Goal: Task Accomplishment & Management: Complete application form

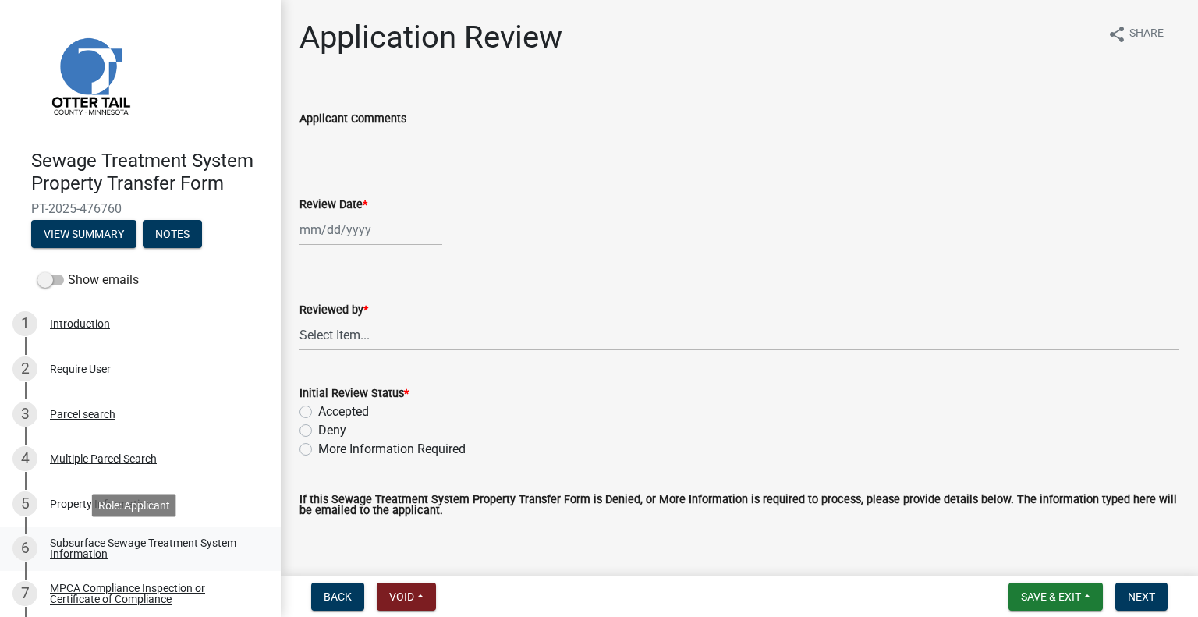
click at [83, 548] on div "Subsurface Sewage Treatment System Information" at bounding box center [153, 549] width 206 height 22
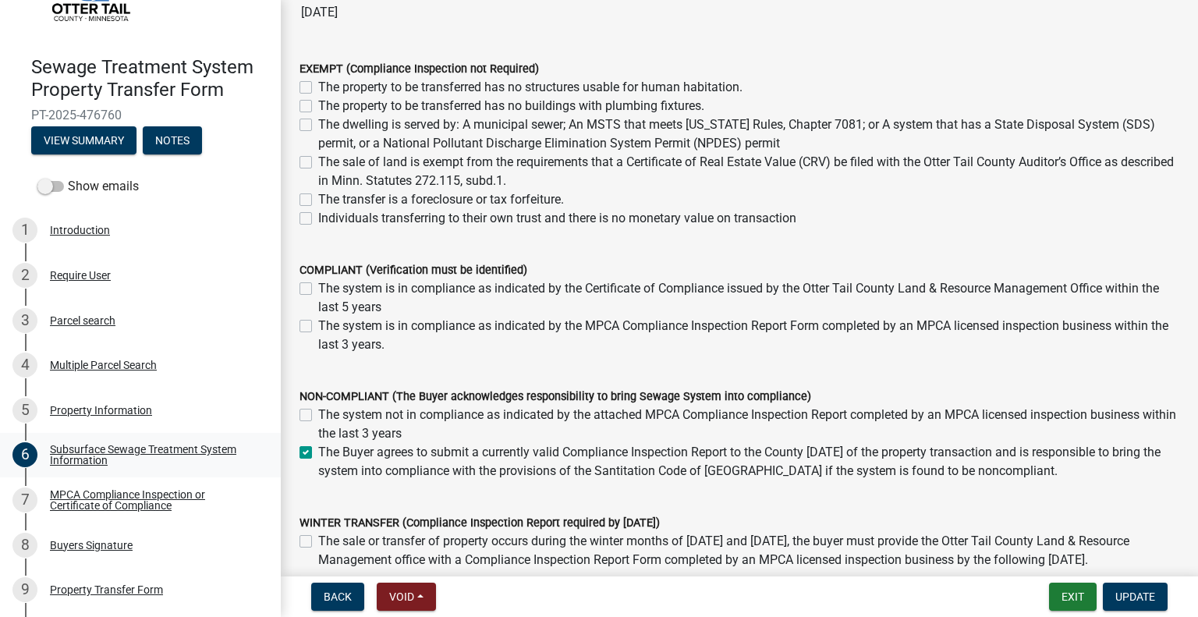
scroll to position [106, 0]
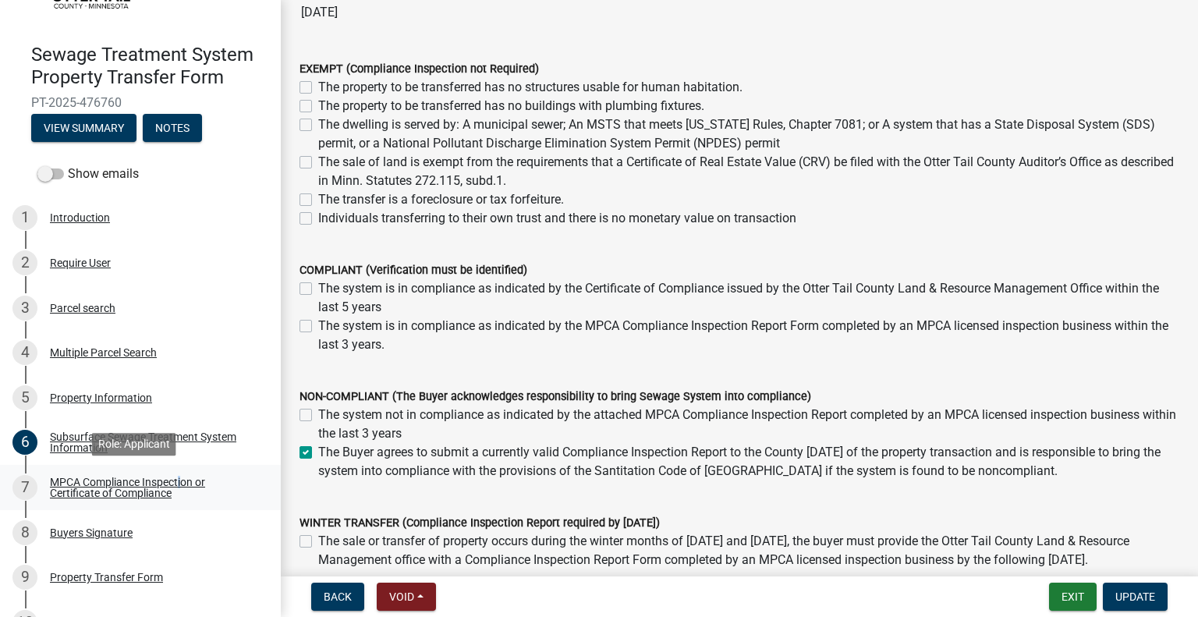
click at [178, 481] on div "MPCA Compliance Inspection or Certificate of Compliance" at bounding box center [153, 488] width 206 height 22
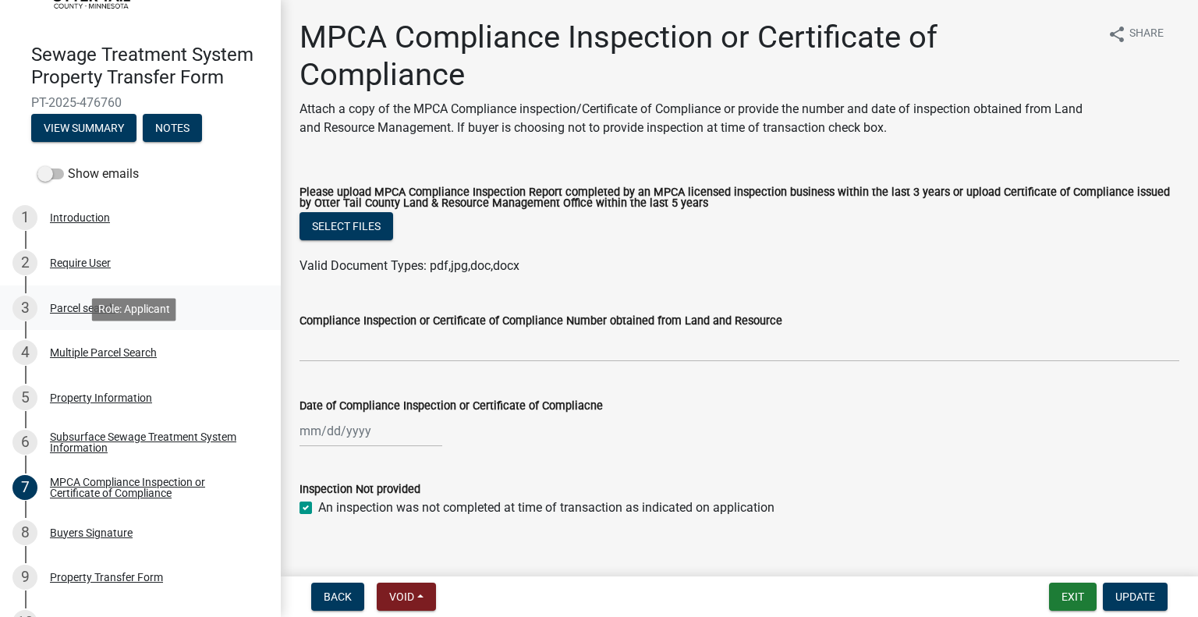
click at [94, 305] on div "Parcel search" at bounding box center [83, 308] width 66 height 11
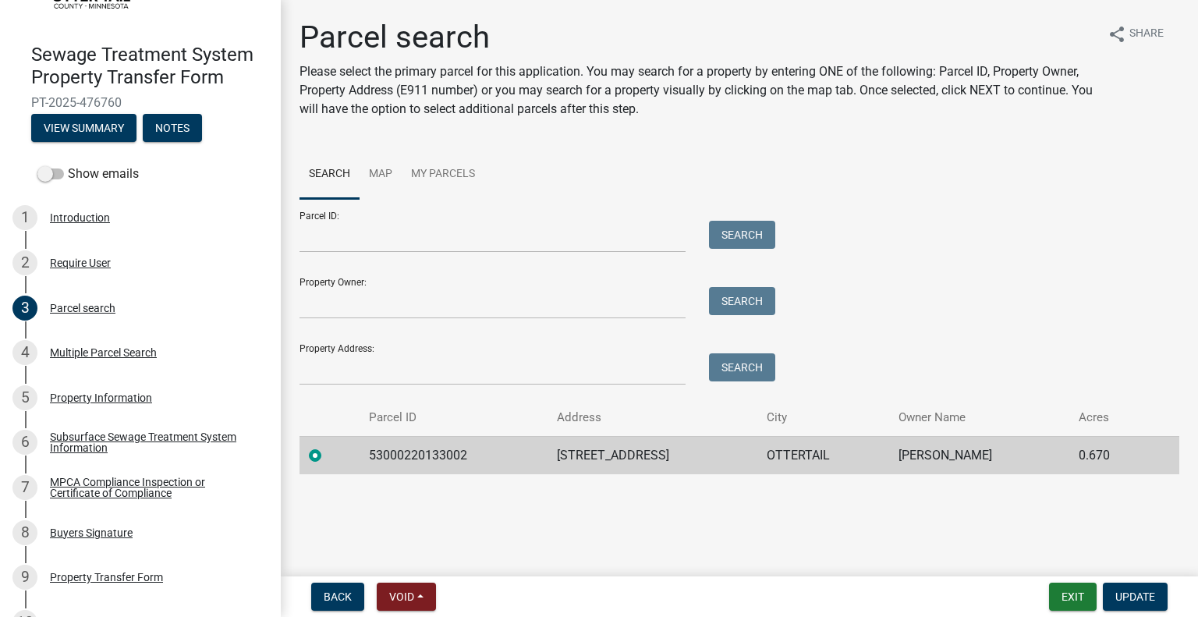
click at [407, 456] on td "53000220133002" at bounding box center [454, 455] width 188 height 38
copy td "53000220133002"
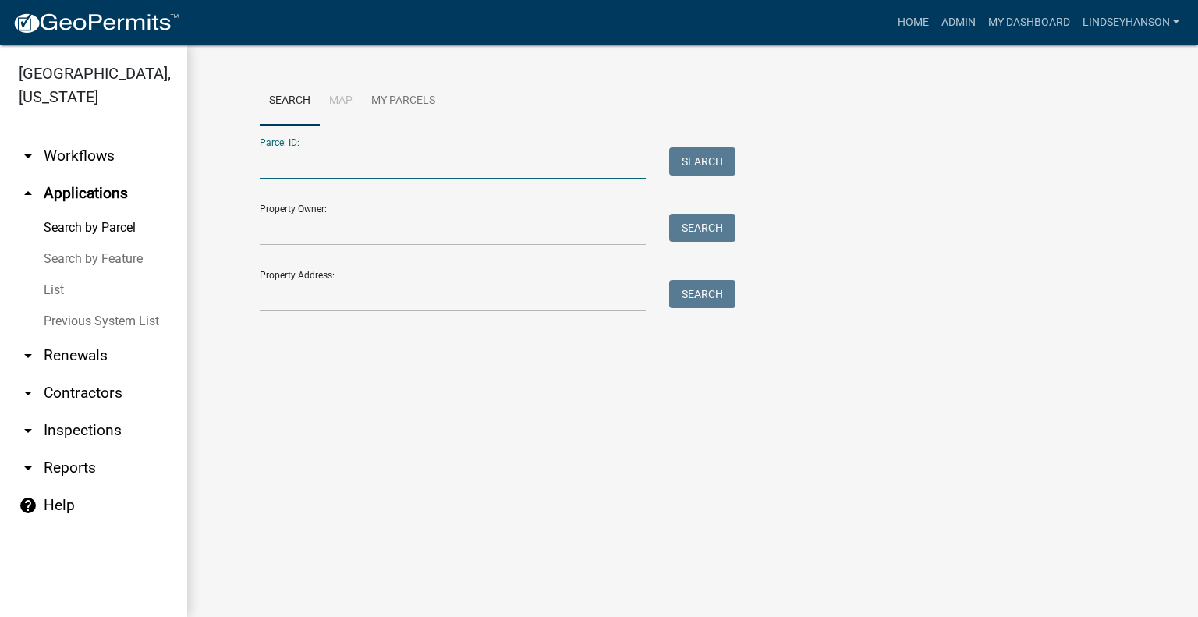
click at [390, 161] on input "Parcel ID:" at bounding box center [453, 163] width 386 height 32
paste input "53000220133002"
type input "53000220133002"
click at [700, 169] on button "Search" at bounding box center [702, 161] width 66 height 28
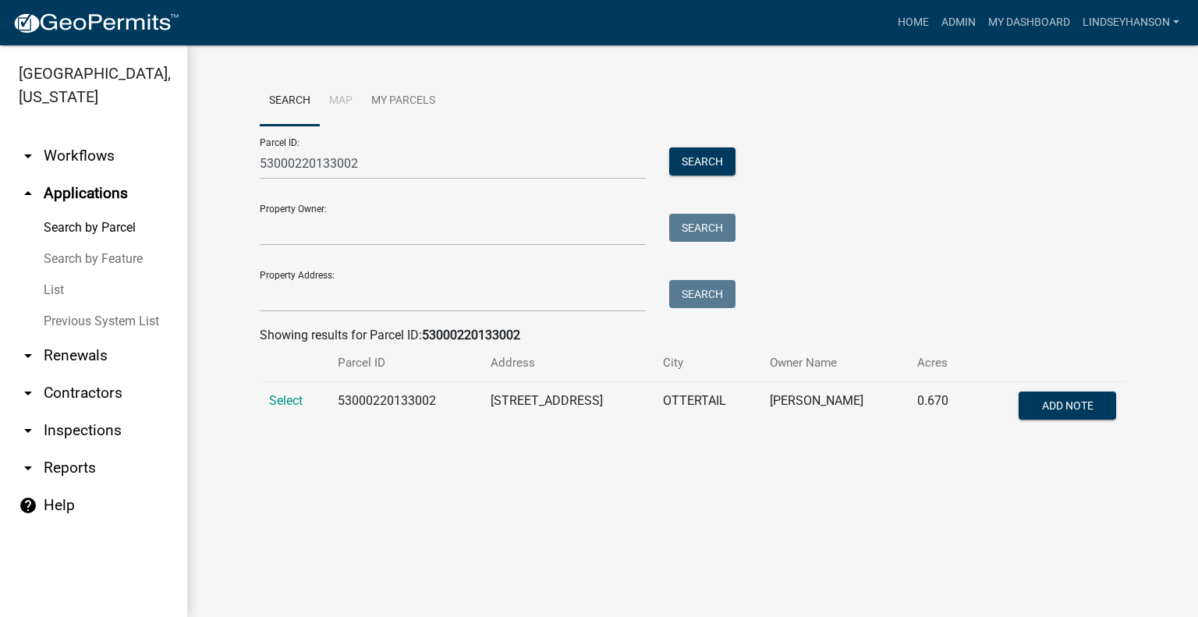
click at [271, 391] on td "Select" at bounding box center [294, 407] width 69 height 51
click at [293, 403] on span "Select" at bounding box center [286, 400] width 34 height 15
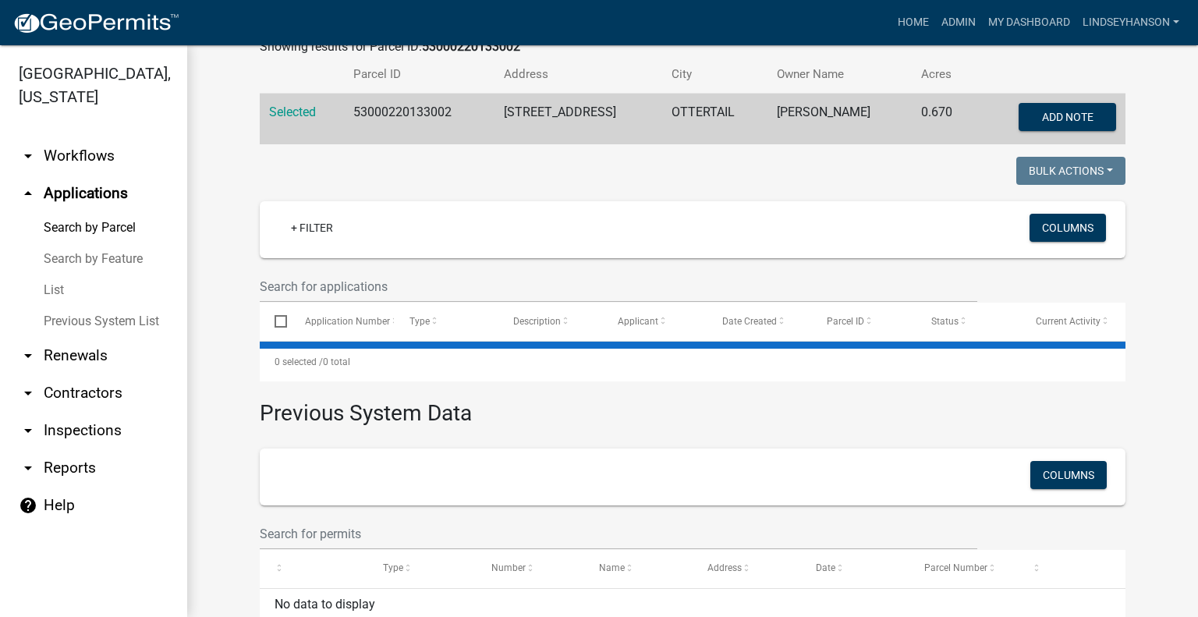
scroll to position [331, 0]
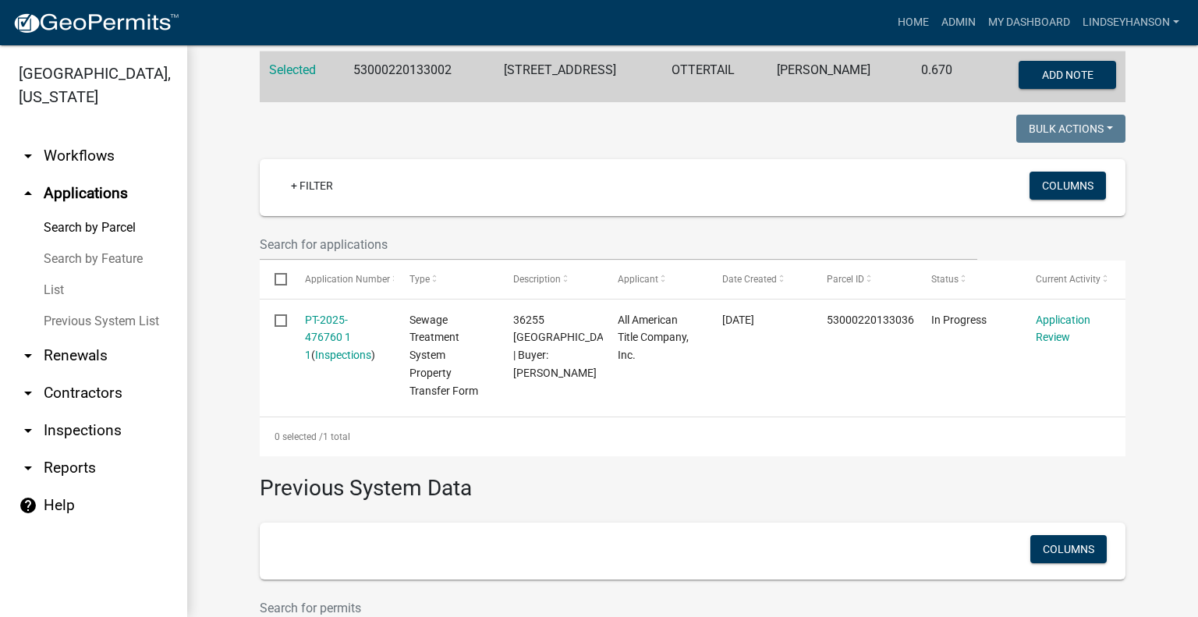
click at [114, 161] on link "arrow_drop_down Workflows" at bounding box center [93, 155] width 187 height 37
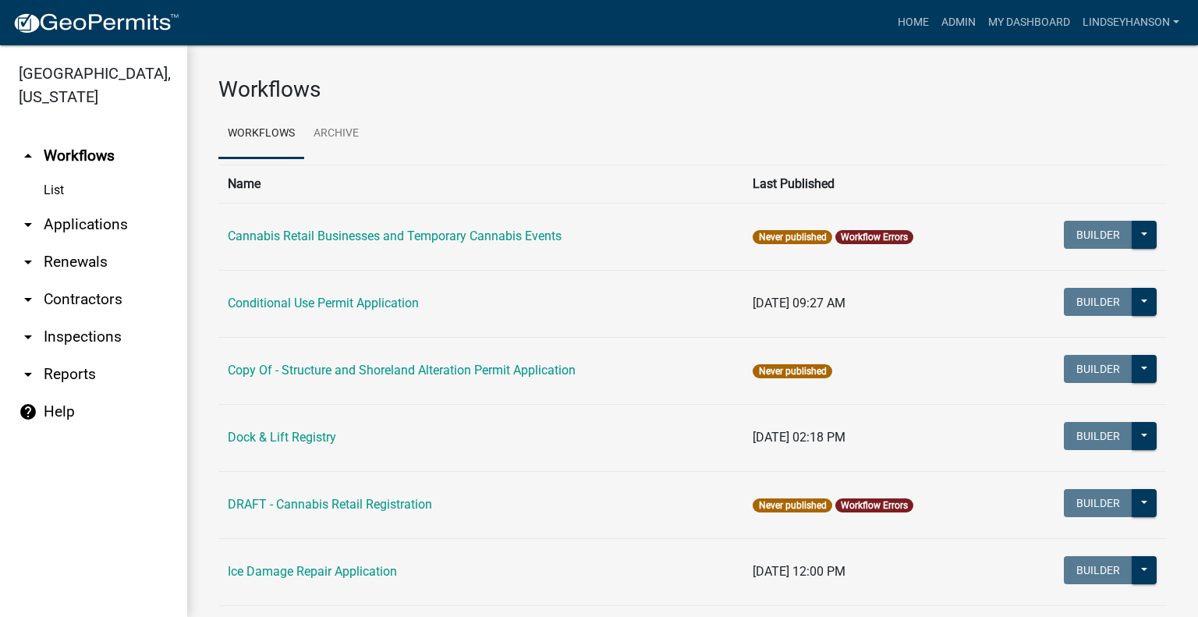
click at [107, 224] on link "arrow_drop_down Applications" at bounding box center [93, 224] width 187 height 37
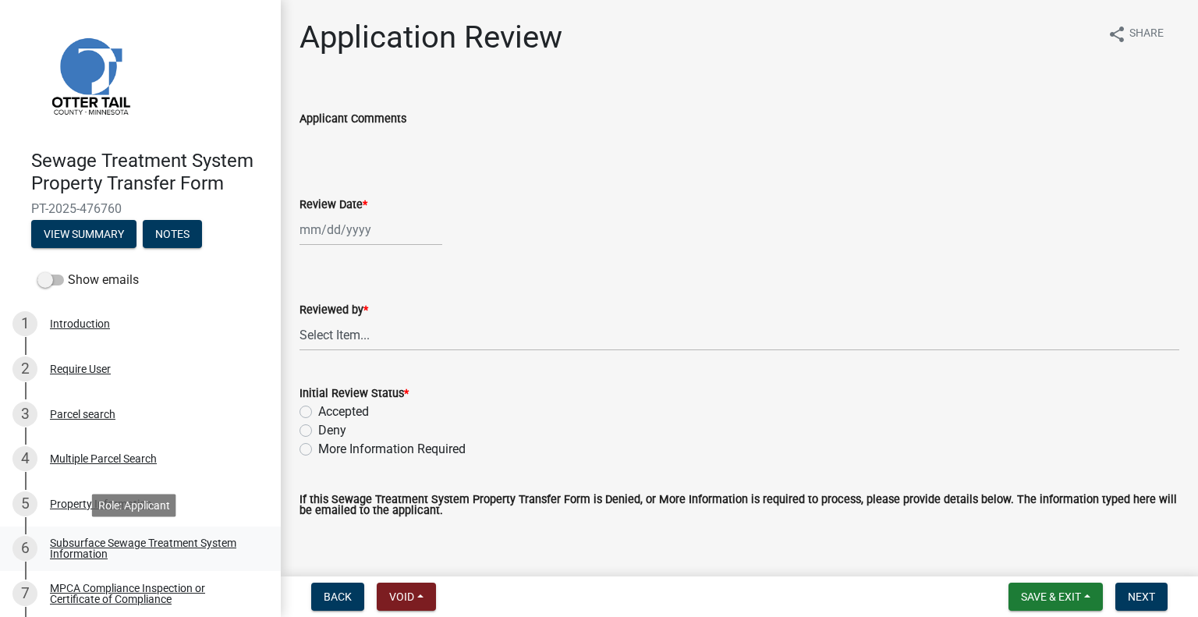
click at [160, 551] on div "Subsurface Sewage Treatment System Information" at bounding box center [153, 549] width 206 height 22
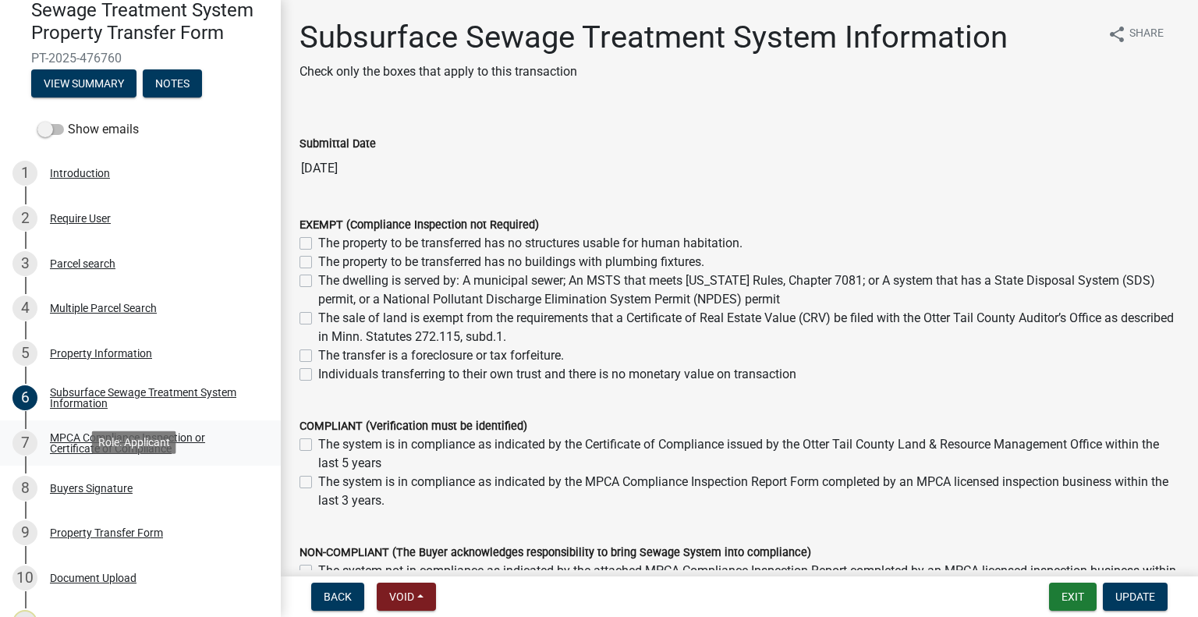
scroll to position [153, 0]
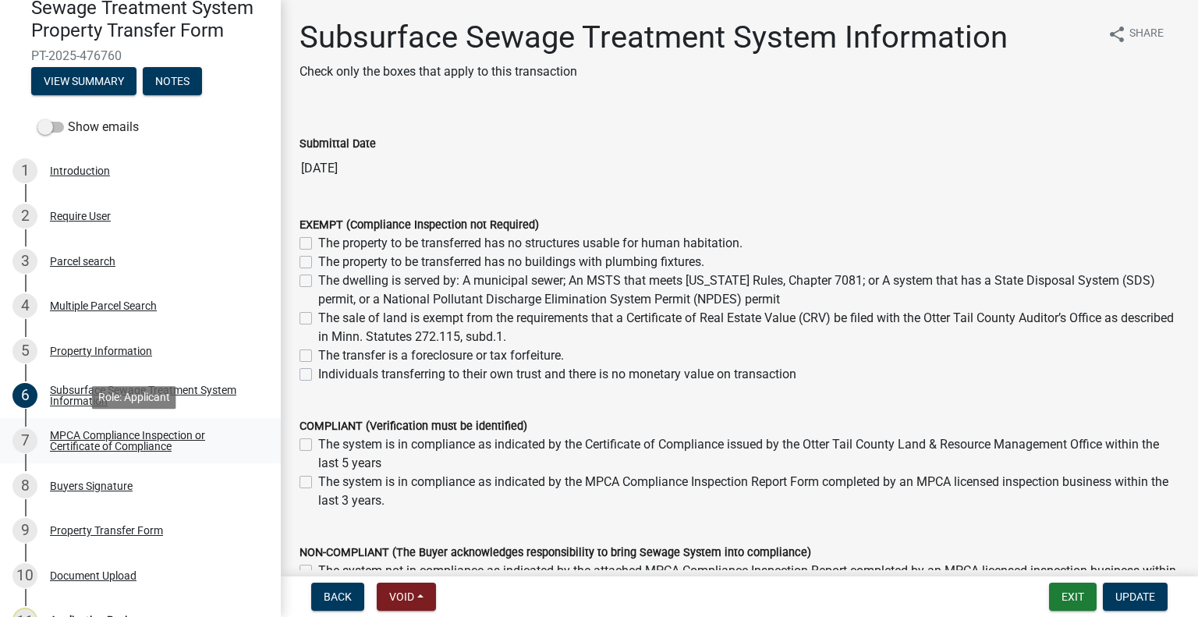
click at [189, 439] on div "MPCA Compliance Inspection or Certificate of Compliance" at bounding box center [153, 441] width 206 height 22
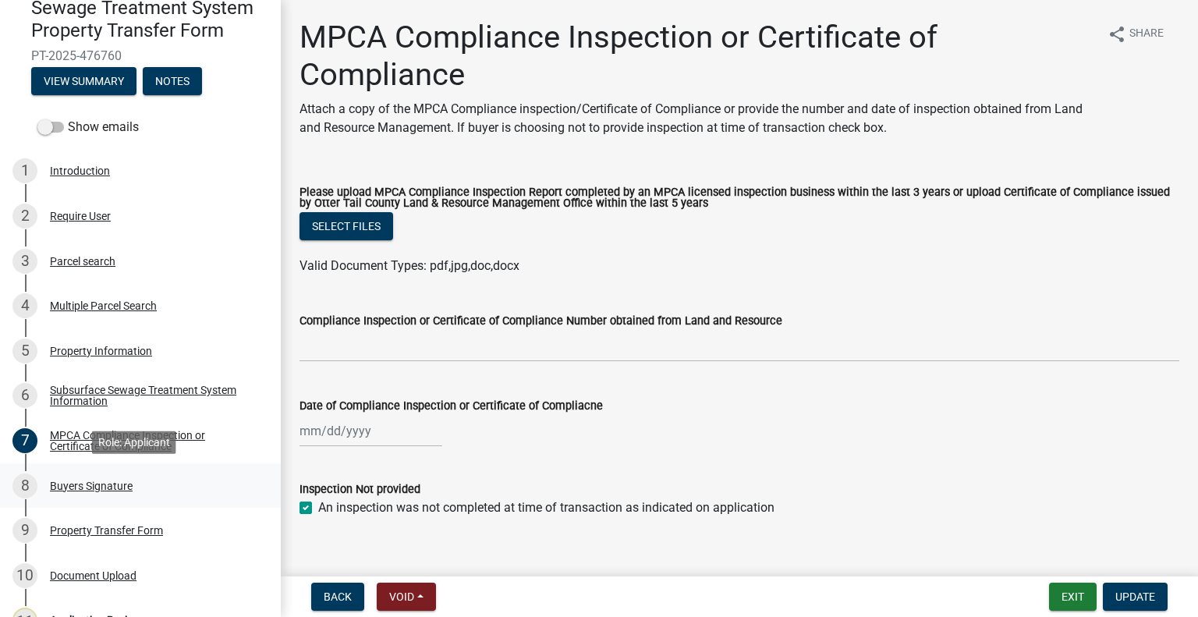
click at [130, 494] on div "8 Buyers Signature" at bounding box center [133, 486] width 243 height 25
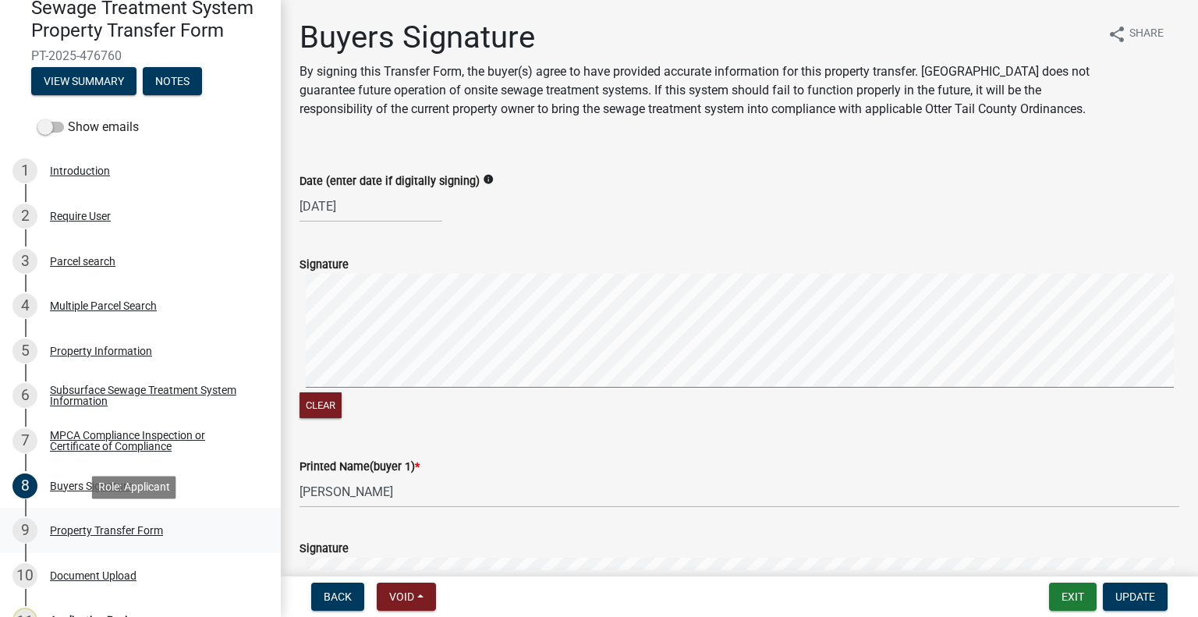
click at [139, 539] on div "9 Property Transfer Form" at bounding box center [133, 530] width 243 height 25
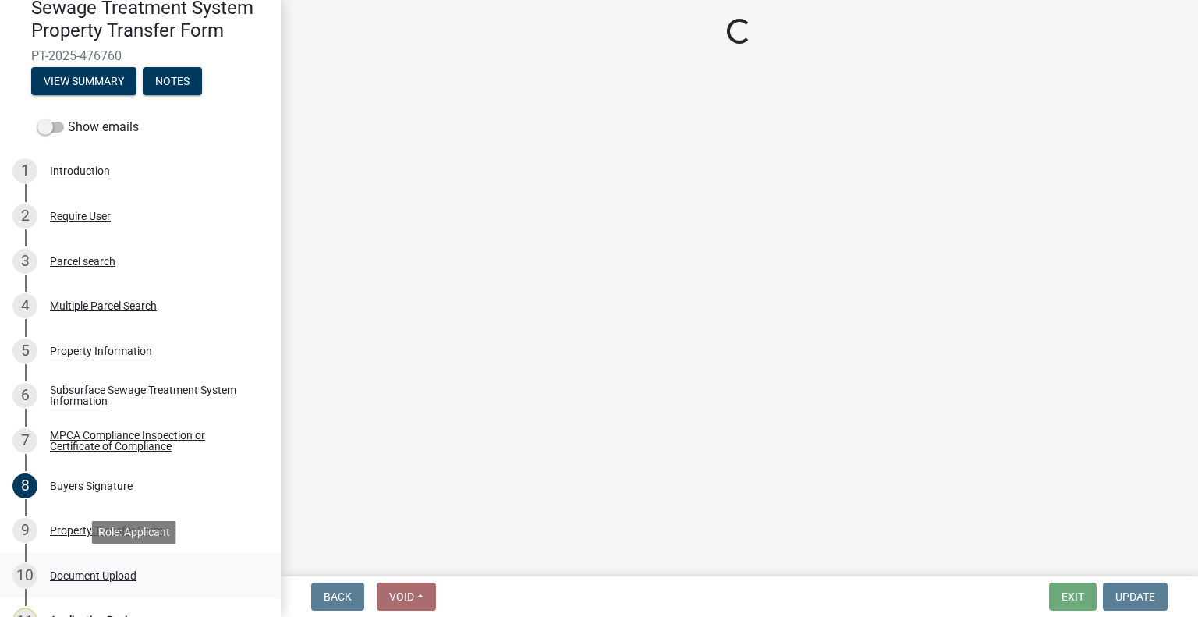
click at [132, 575] on div "Document Upload" at bounding box center [93, 575] width 87 height 11
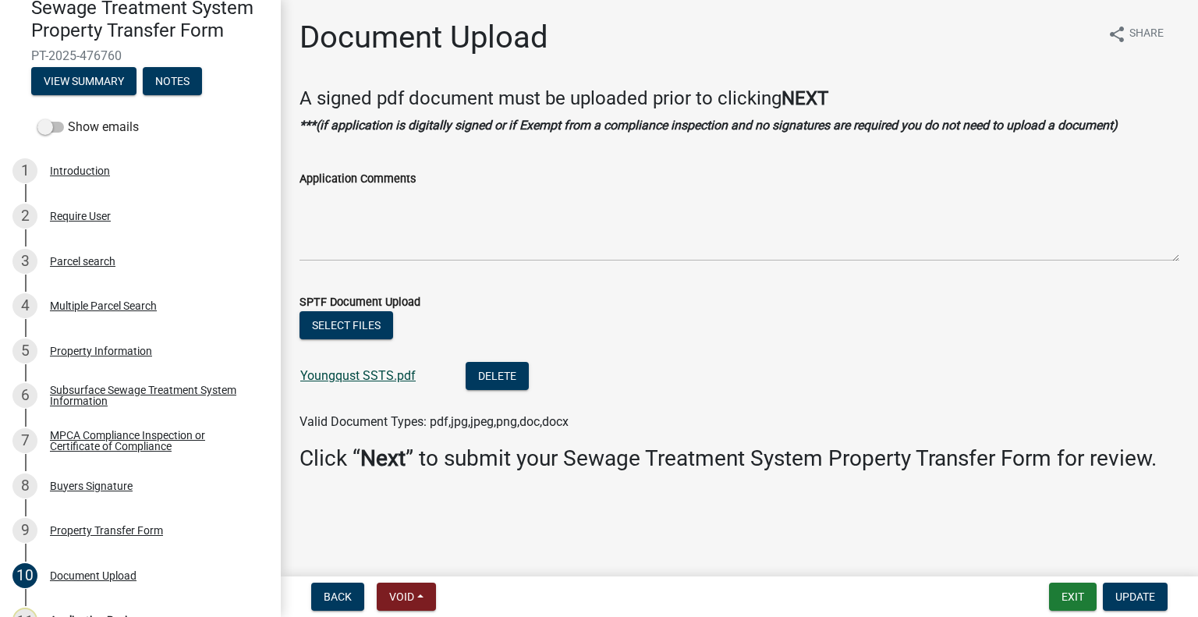
click at [330, 368] on link "Youngqust SSTS.pdf" at bounding box center [357, 375] width 115 height 15
click at [94, 257] on div "Parcel search" at bounding box center [83, 261] width 66 height 11
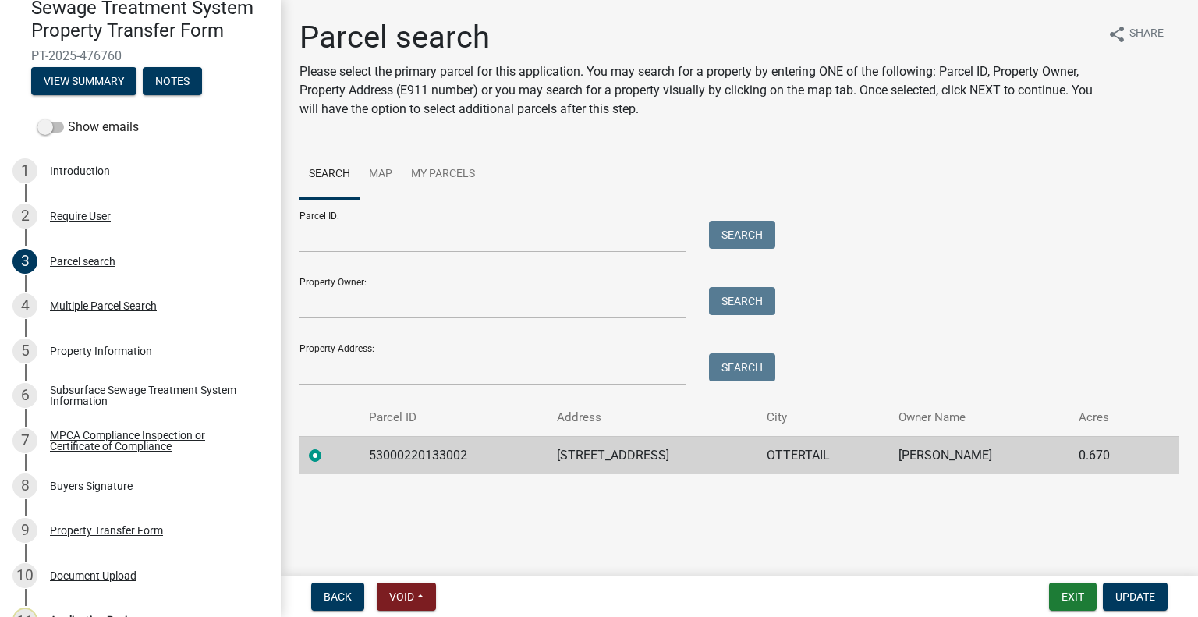
click at [421, 458] on td "53000220133002" at bounding box center [454, 455] width 188 height 38
copy td "53000220133002"
click at [125, 580] on div "Document Upload" at bounding box center [93, 575] width 87 height 11
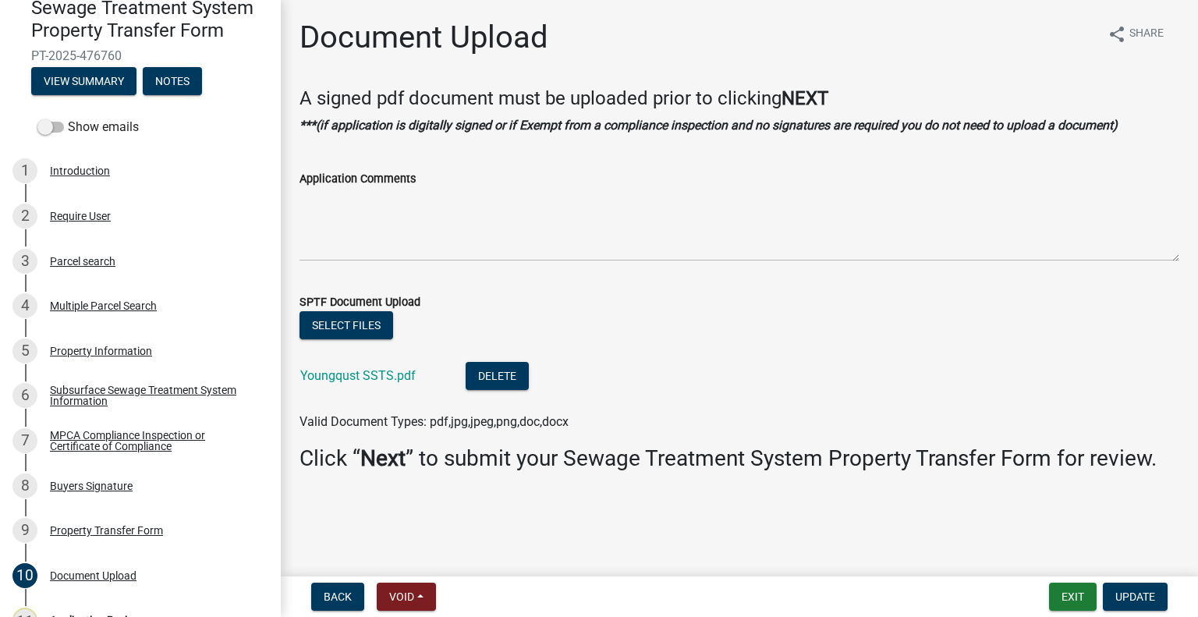
scroll to position [229, 0]
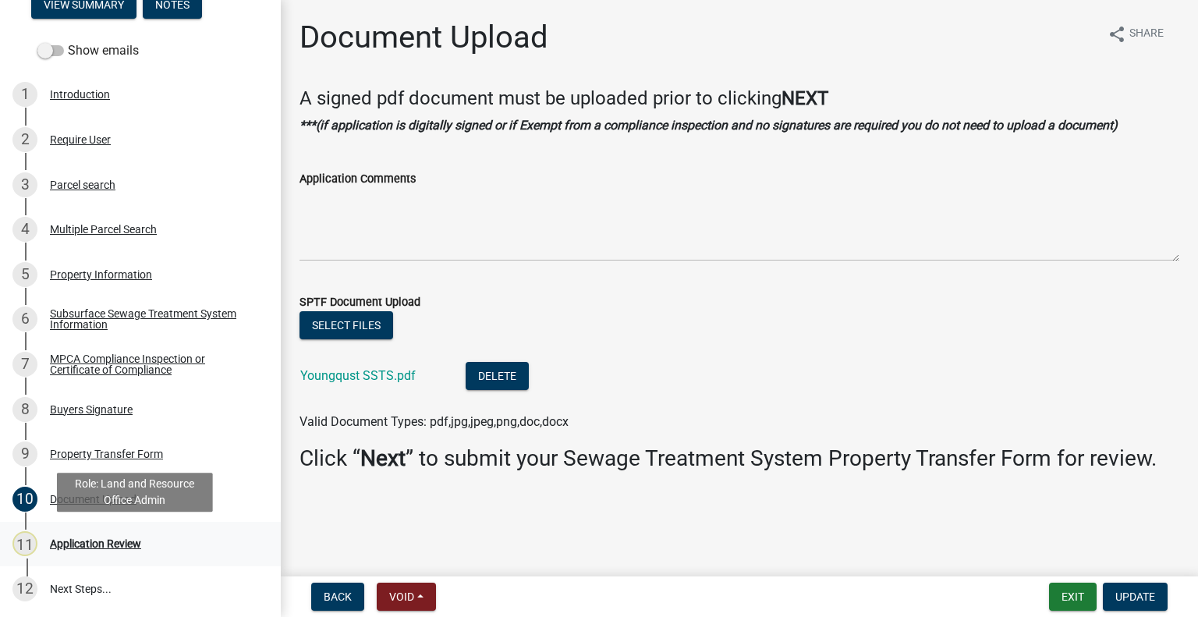
click at [160, 540] on div "11 Application Review" at bounding box center [133, 543] width 243 height 25
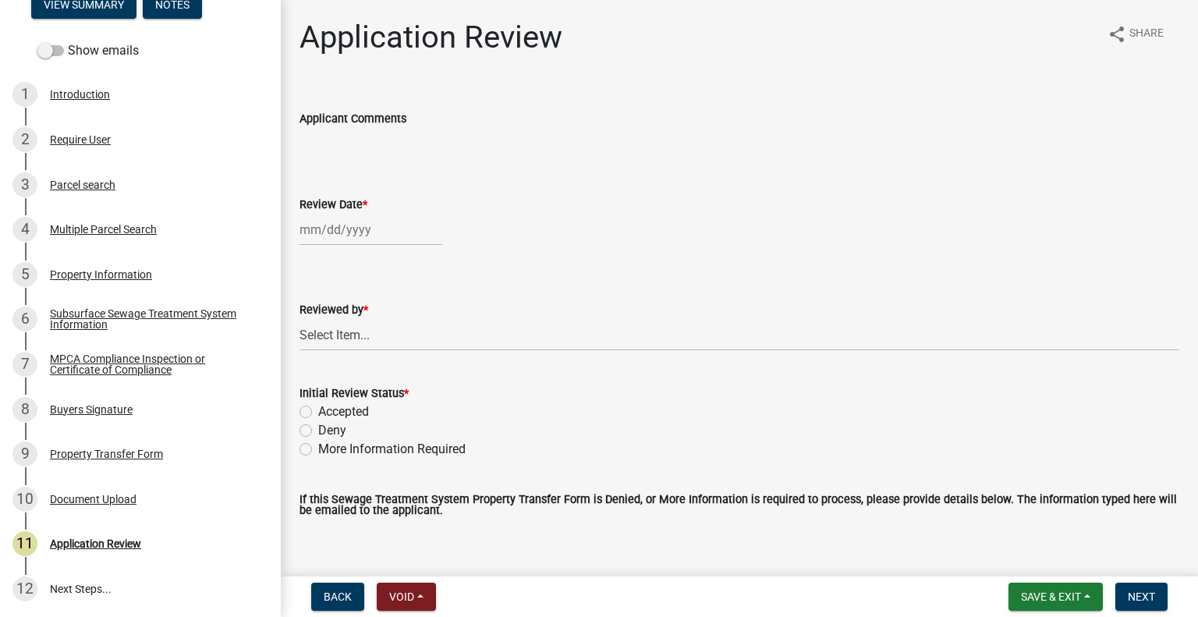
select select "9"
select select "2025"
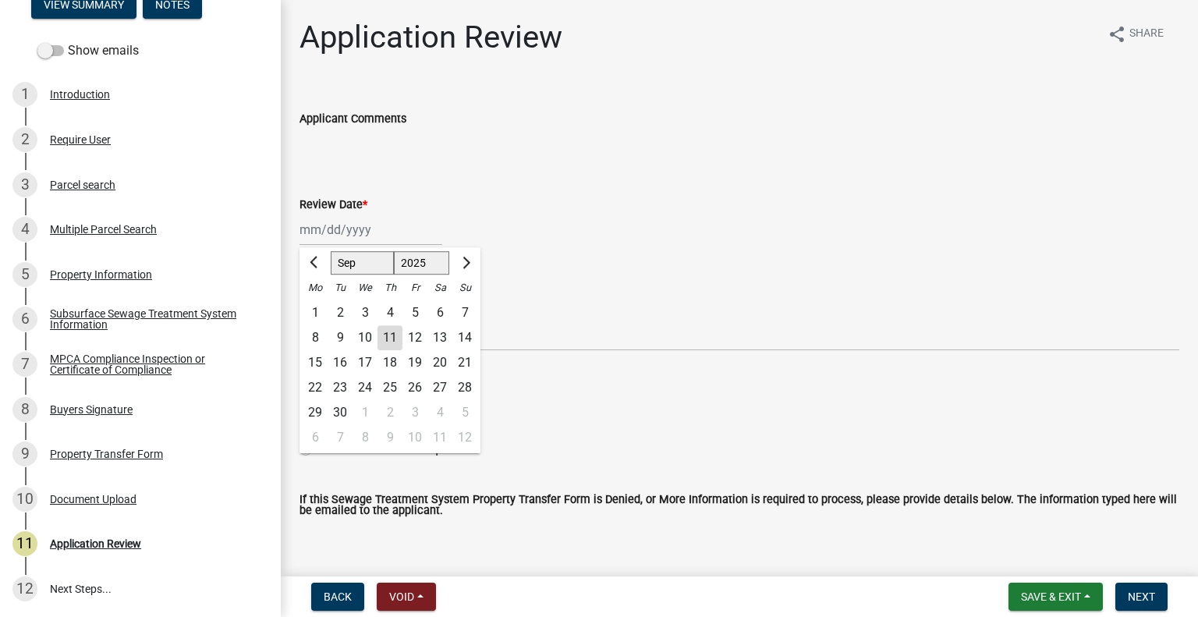
click at [349, 232] on div "Jan Feb Mar Apr May Jun Jul Aug Sep Oct Nov Dec 1525 1526 1527 1528 1529 1530 1…" at bounding box center [371, 230] width 143 height 32
click at [386, 340] on div "11" at bounding box center [390, 337] width 25 height 25
type input "09/11/2025"
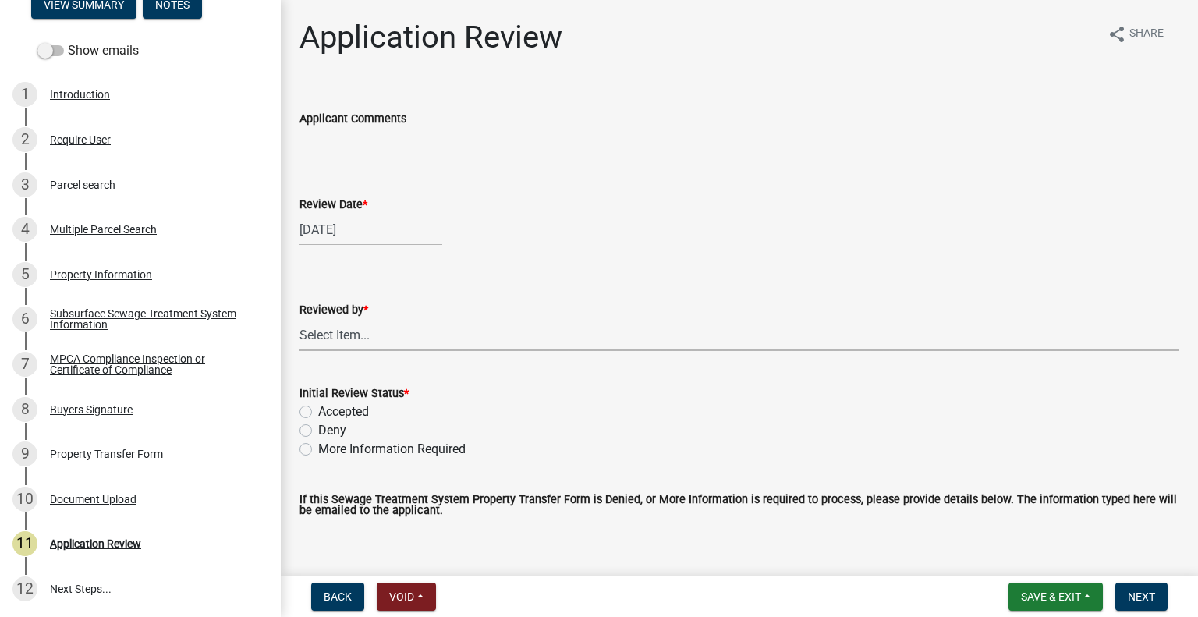
click at [385, 342] on select "Select Item... Alexis Newark Amy Busko Andrea Perales Brittany Tollefson Christ…" at bounding box center [740, 335] width 880 height 32
click at [300, 319] on select "Select Item... Alexis Newark Amy Busko Andrea Perales Brittany Tollefson Christ…" at bounding box center [740, 335] width 880 height 32
select select "2217fab6-25d2-4df2-8e35-18ddd05e0fe8"
click at [356, 414] on label "Accepted" at bounding box center [343, 412] width 51 height 19
click at [328, 413] on input "Accepted" at bounding box center [323, 408] width 10 height 10
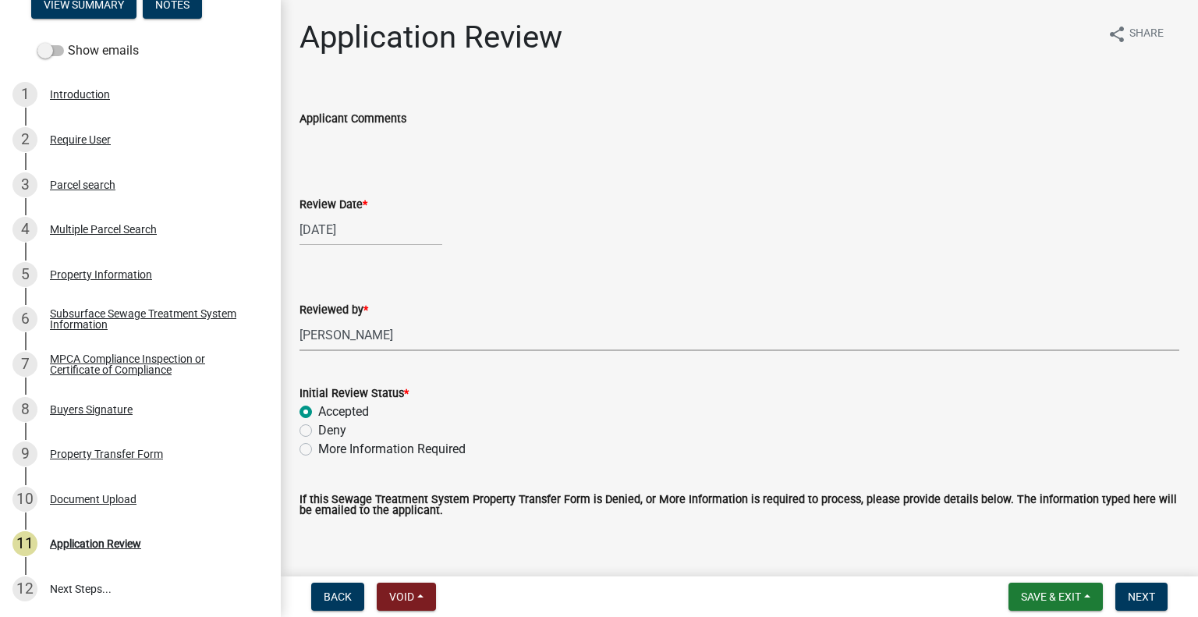
radio input "true"
click at [1136, 598] on span "Next" at bounding box center [1141, 597] width 27 height 12
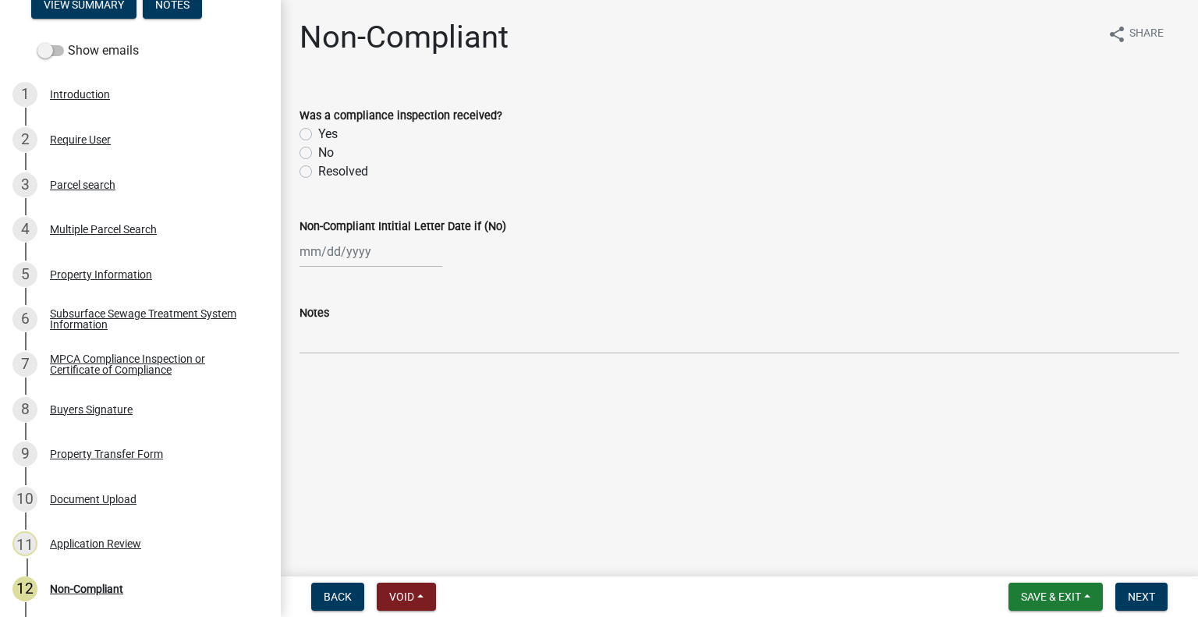
click at [303, 146] on div "No" at bounding box center [740, 153] width 880 height 19
click at [318, 148] on label "No" at bounding box center [326, 153] width 16 height 19
click at [318, 148] on input "No" at bounding box center [323, 149] width 10 height 10
radio input "true"
click at [339, 246] on div at bounding box center [371, 252] width 143 height 32
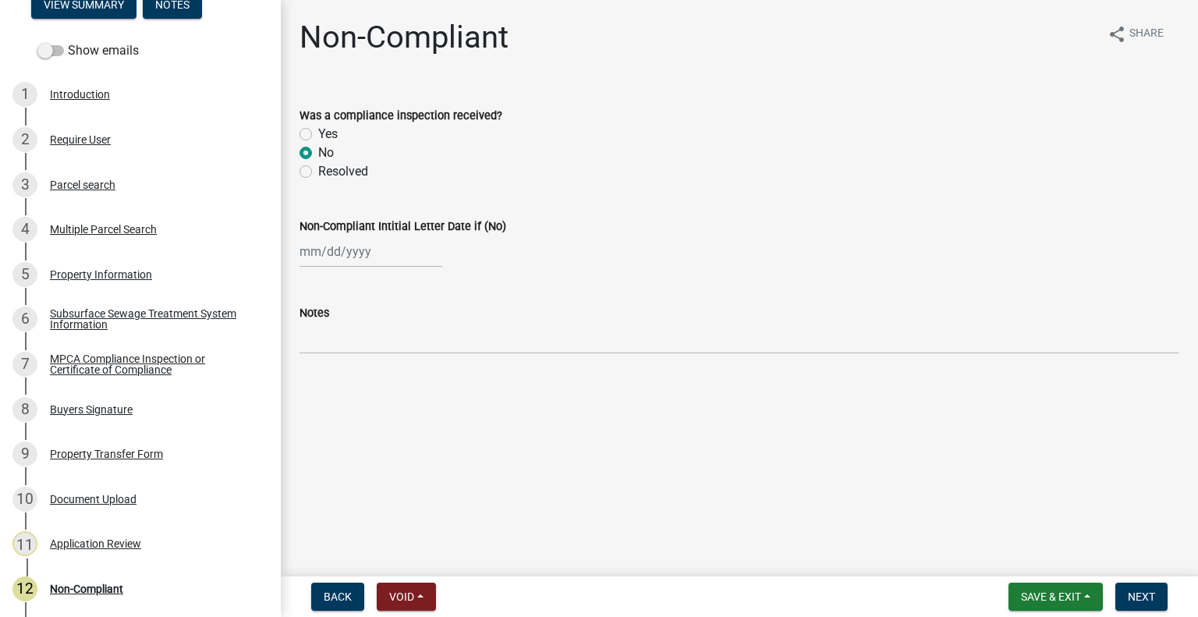
select select "9"
select select "2025"
click at [392, 360] on div "11" at bounding box center [390, 359] width 25 height 25
type input "09/11/2025"
click at [1130, 608] on button "Next" at bounding box center [1142, 597] width 52 height 28
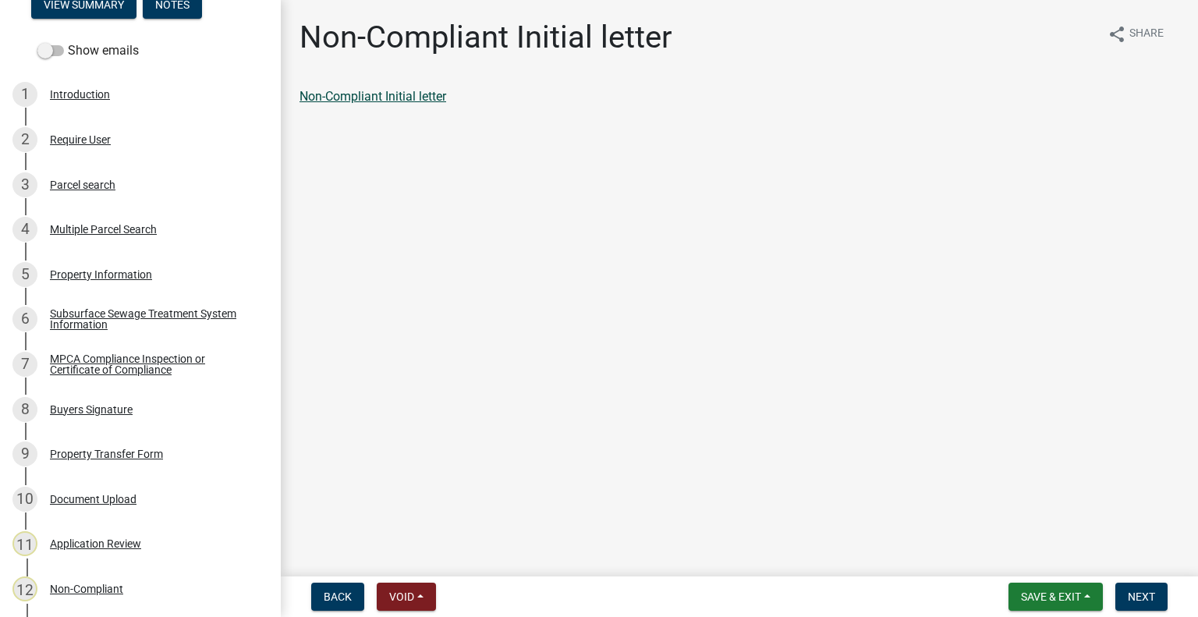
click at [413, 96] on link "Non-Compliant Initial letter" at bounding box center [373, 96] width 147 height 15
click at [1141, 591] on span "Next" at bounding box center [1141, 597] width 27 height 12
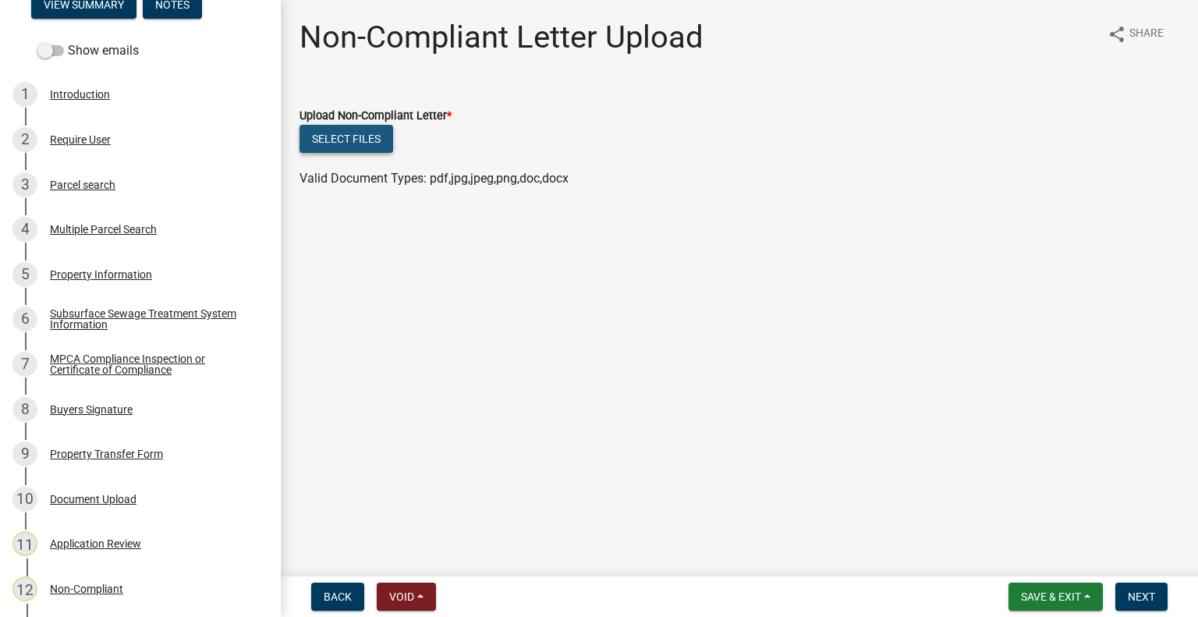
click at [371, 133] on button "Select files" at bounding box center [347, 139] width 94 height 28
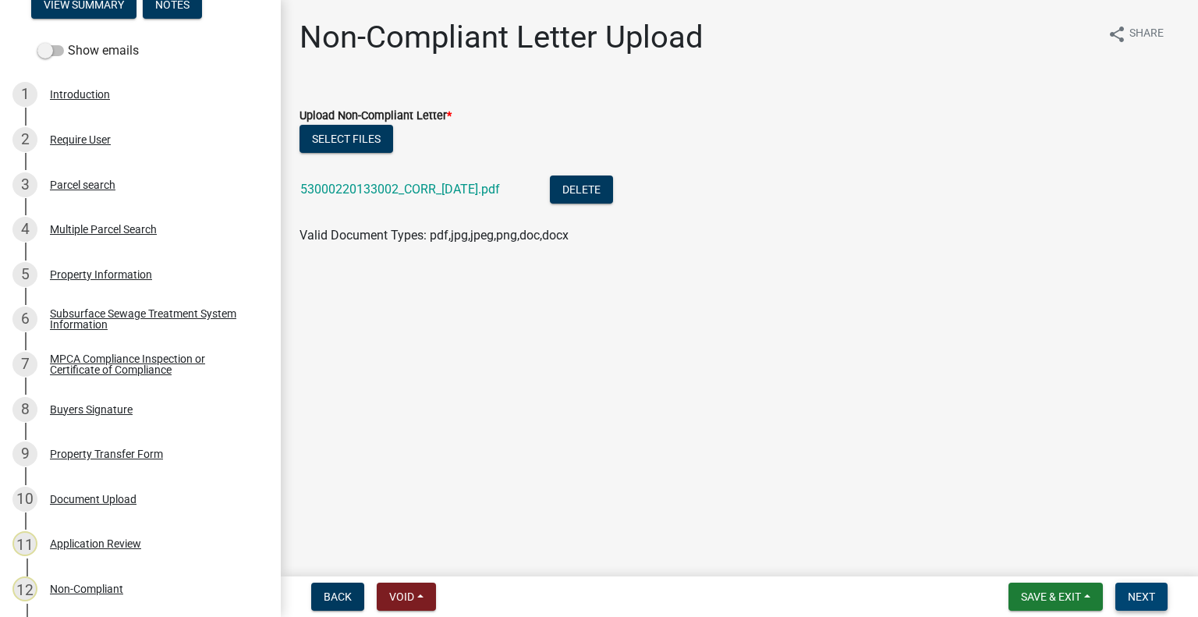
click at [1145, 591] on span "Next" at bounding box center [1141, 597] width 27 height 12
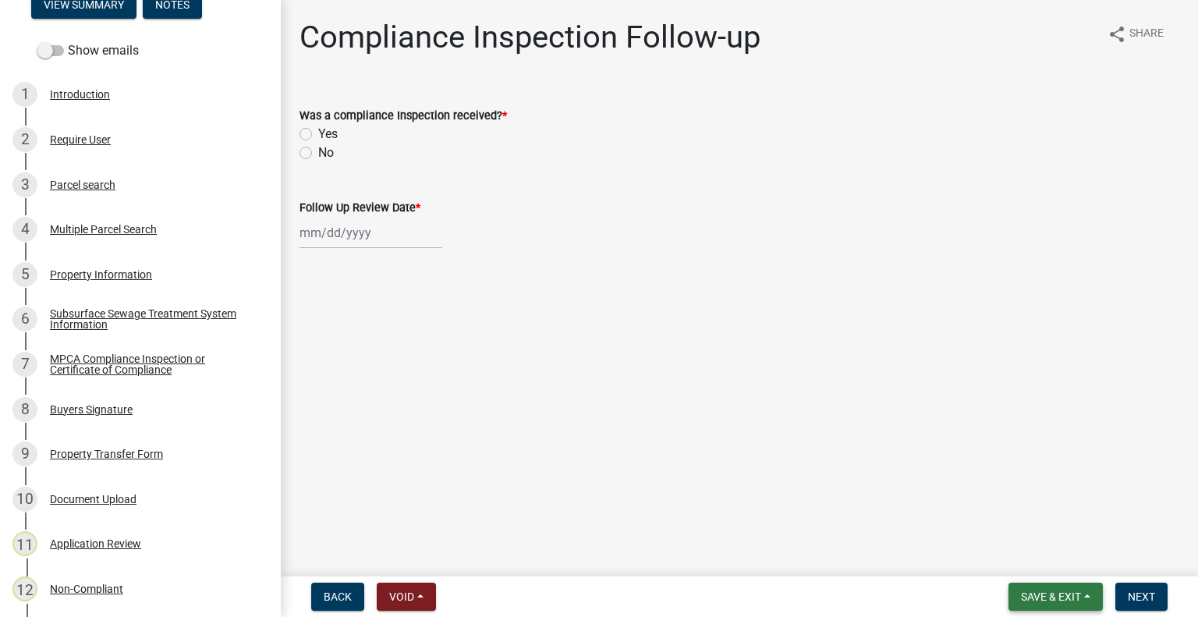
click at [1020, 587] on button "Save & Exit" at bounding box center [1056, 597] width 94 height 28
click at [1039, 555] on button "Save & Exit" at bounding box center [1040, 556] width 125 height 37
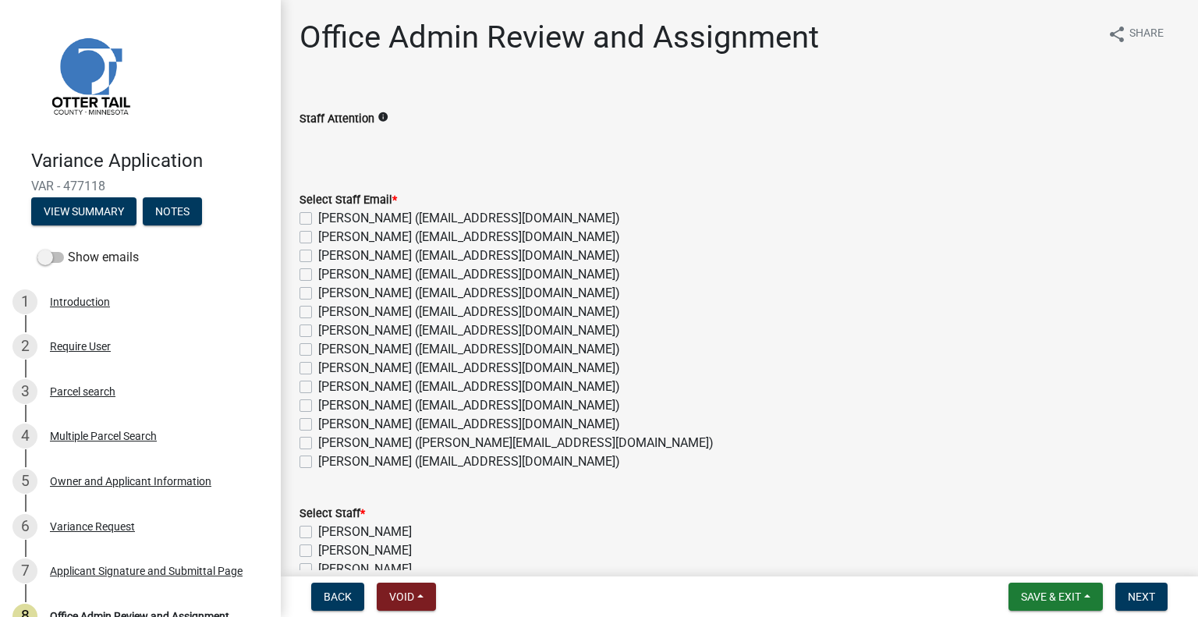
click at [368, 238] on label "Amy Busko (abusko@ottertailcounty.gov)" at bounding box center [469, 237] width 302 height 19
click at [328, 238] on input "Amy Busko (abusko@ottertailcounty.gov)" at bounding box center [323, 233] width 10 height 10
checkbox input "true"
checkbox input "false"
checkbox input "true"
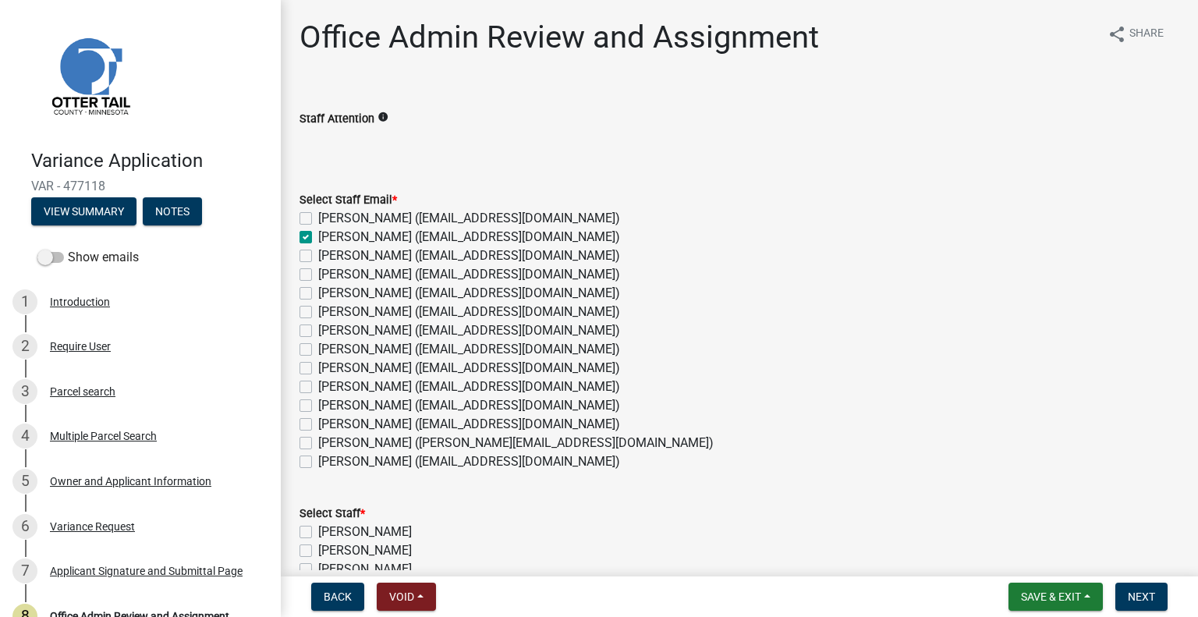
checkbox input "false"
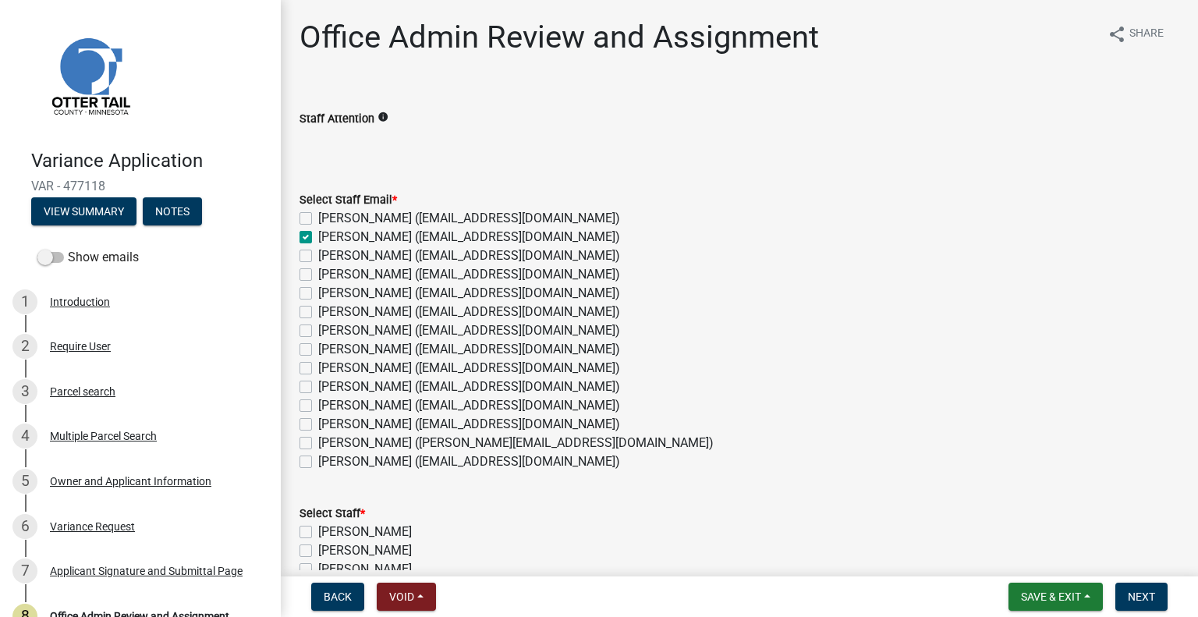
checkbox input "false"
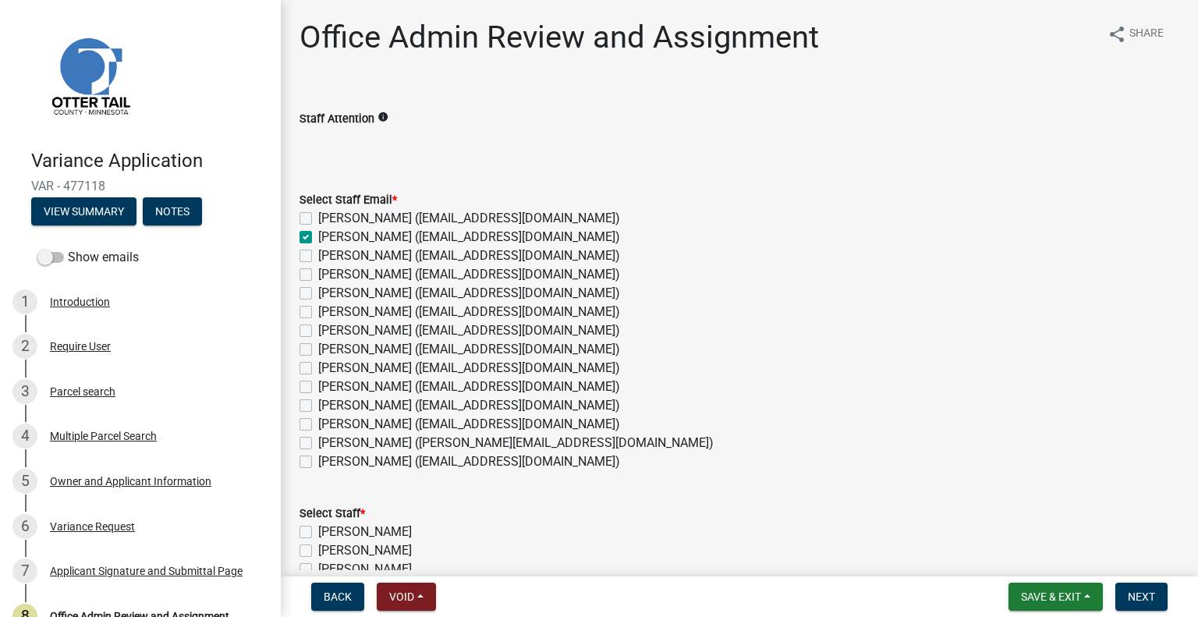
checkbox input "false"
click at [366, 297] on label "Chris LeClair (cleclair@ottertailcounty.gov)" at bounding box center [469, 293] width 302 height 19
click at [328, 294] on input "Chris LeClair (cleclair@ottertailcounty.gov)" at bounding box center [323, 289] width 10 height 10
checkbox input "true"
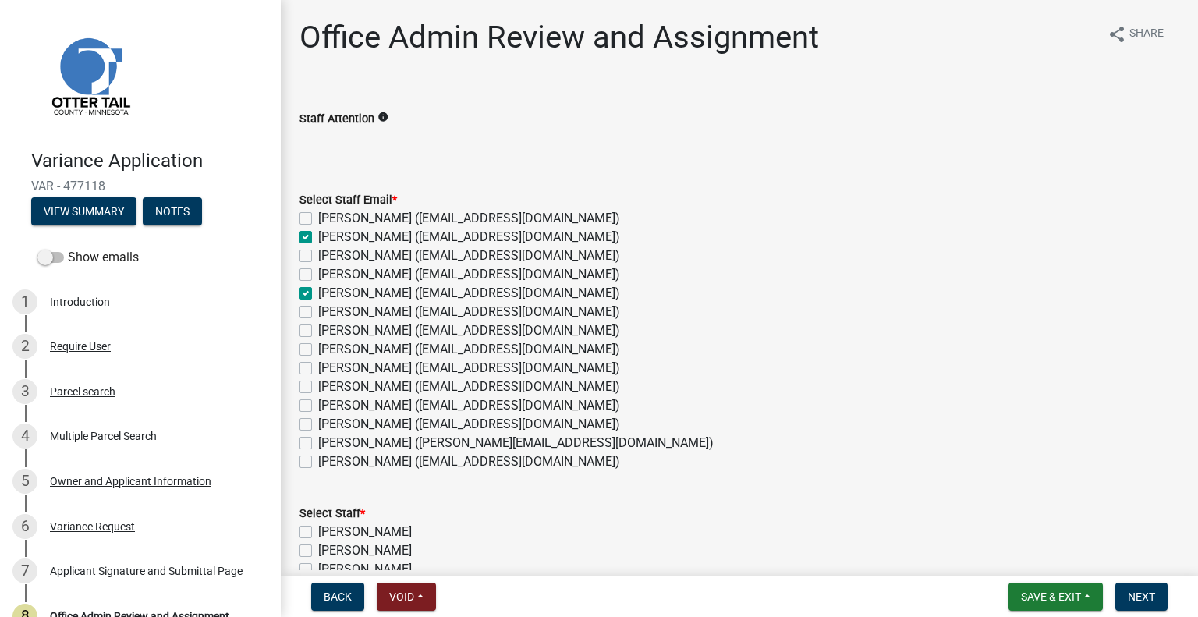
checkbox input "false"
checkbox input "true"
checkbox input "false"
checkbox input "true"
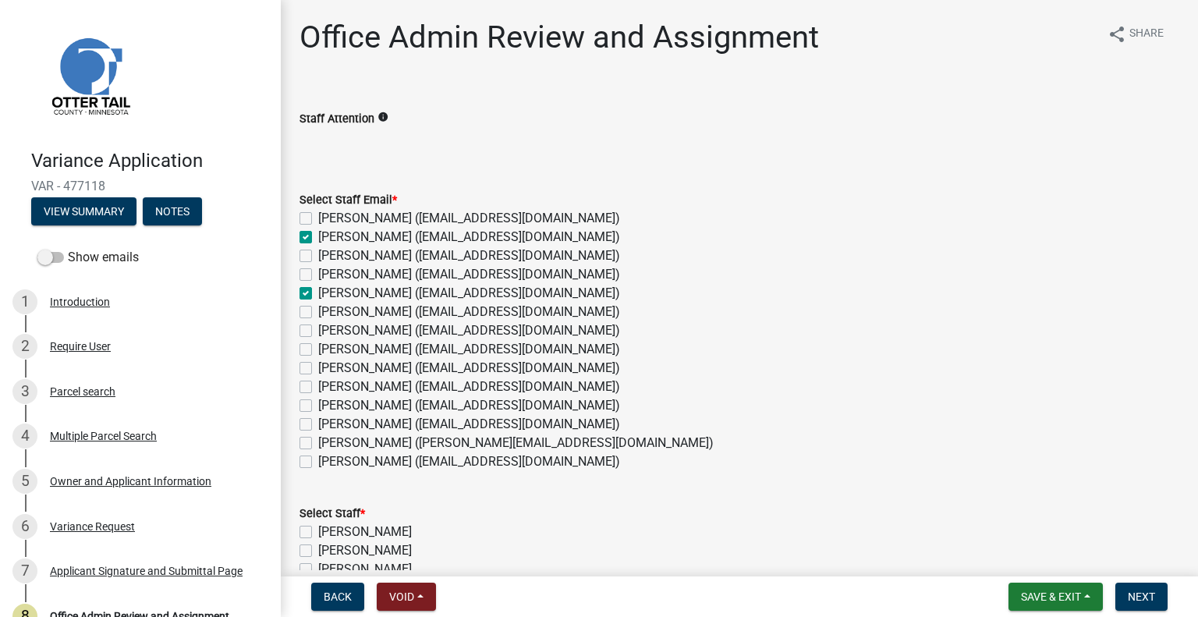
checkbox input "false"
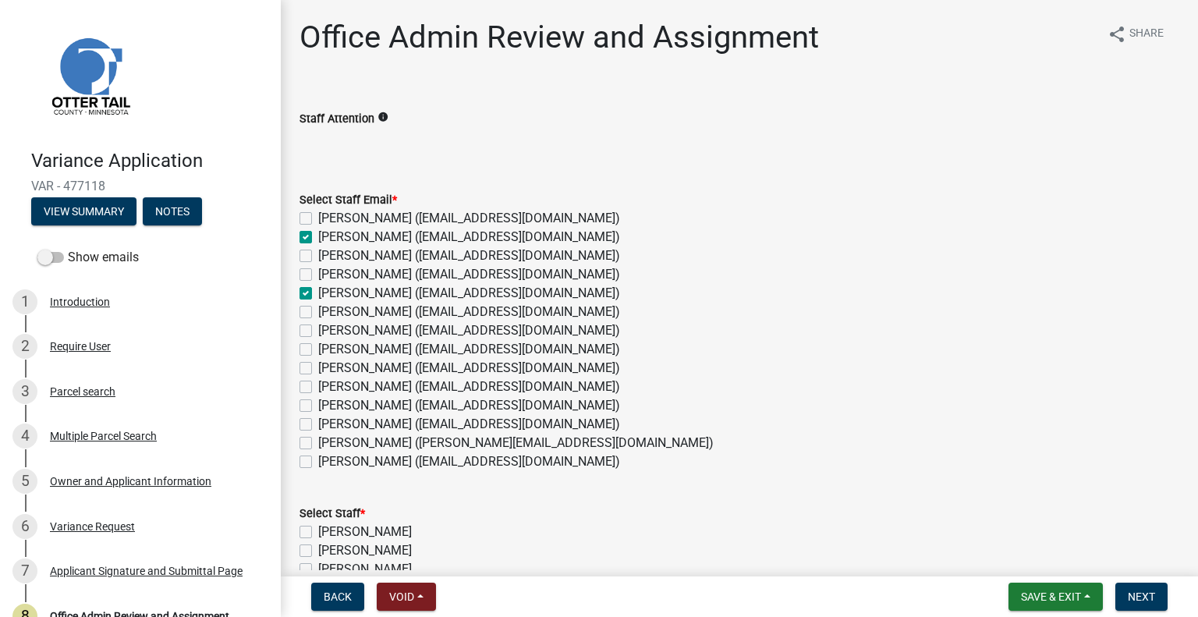
checkbox input "false"
click at [357, 386] on label "Kyle Westergard (kwestergard@ottertailcounty.gov)" at bounding box center [469, 387] width 302 height 19
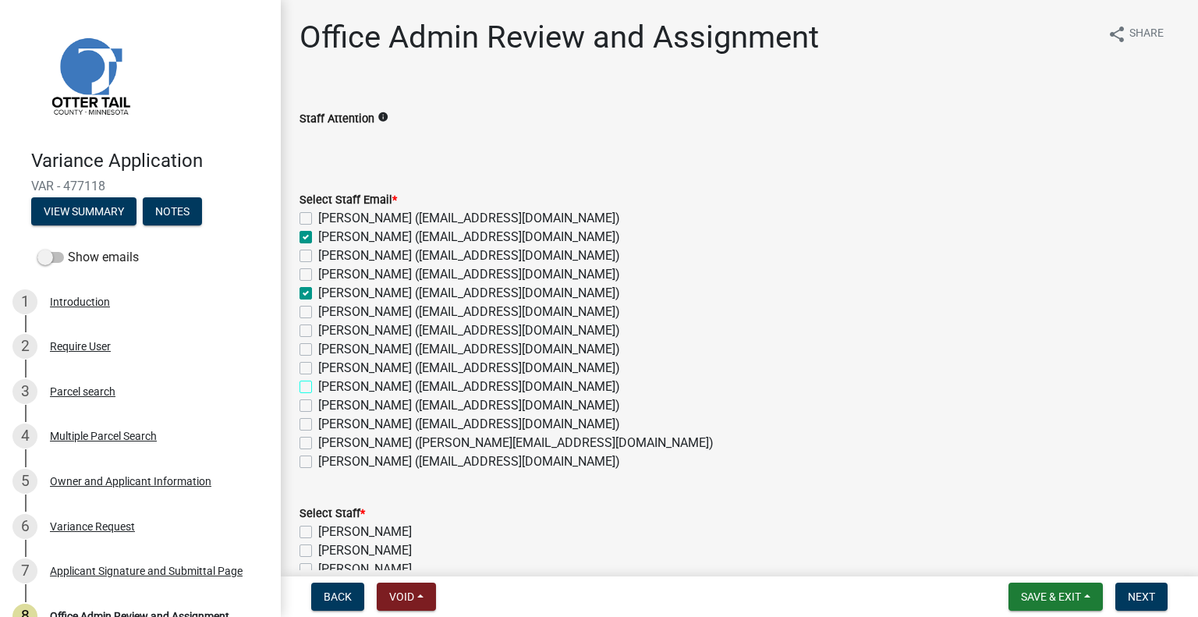
click at [328, 386] on input "Kyle Westergard (kwestergard@ottertailcounty.gov)" at bounding box center [323, 383] width 10 height 10
checkbox input "true"
checkbox input "false"
checkbox input "true"
checkbox input "false"
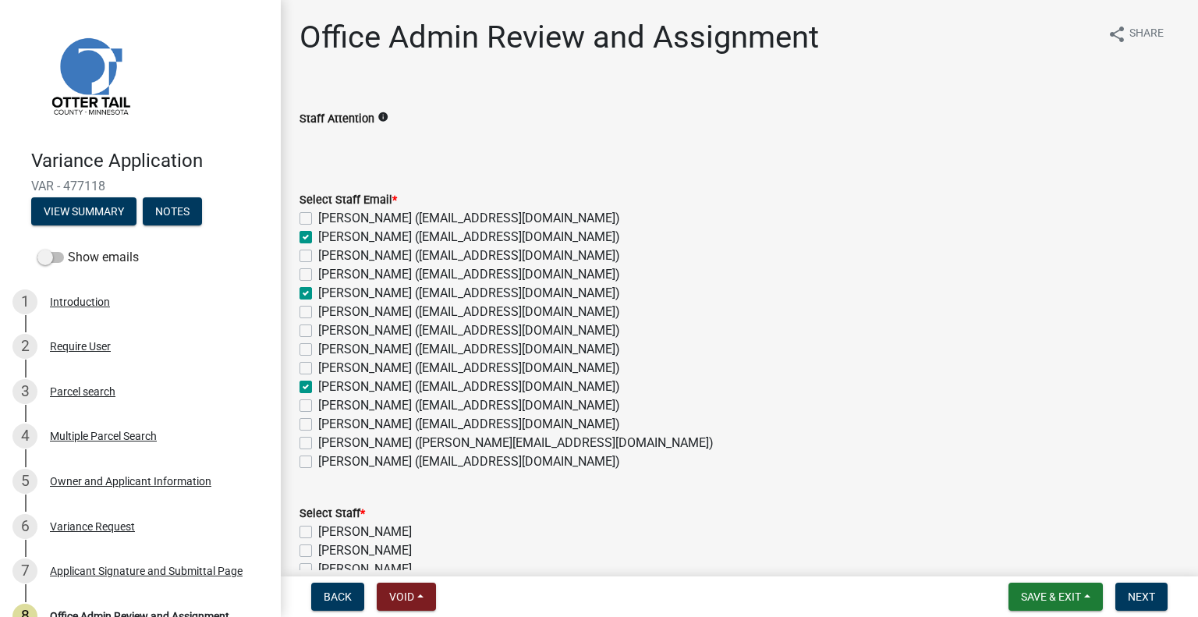
checkbox input "false"
checkbox input "true"
checkbox input "false"
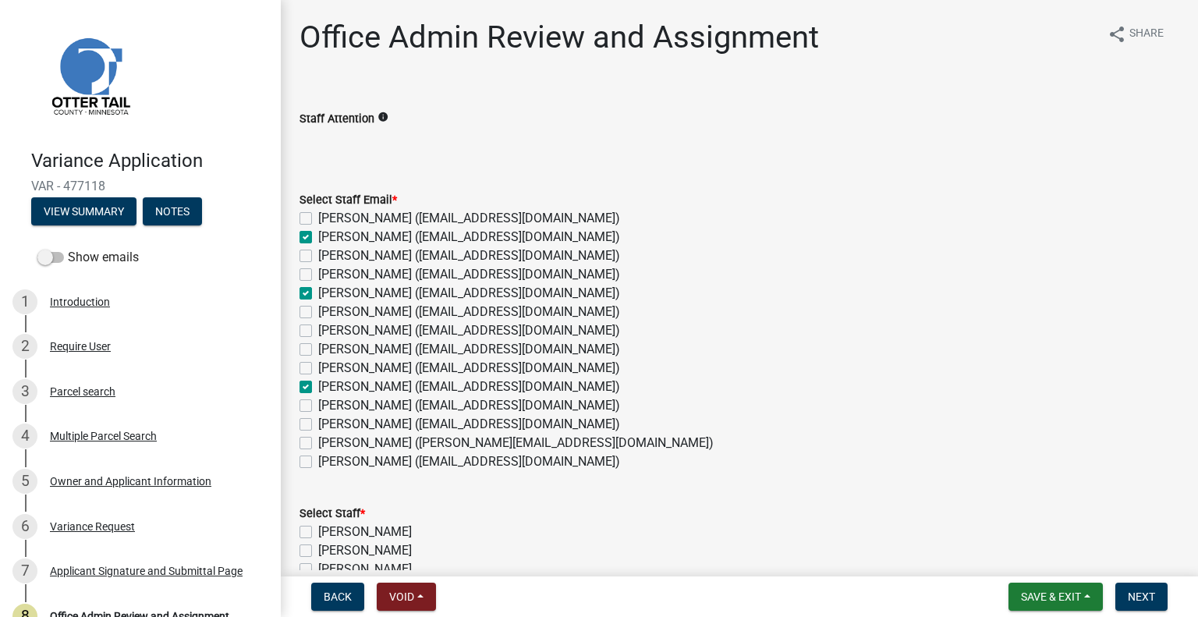
checkbox input "false"
checkbox input "true"
checkbox input "false"
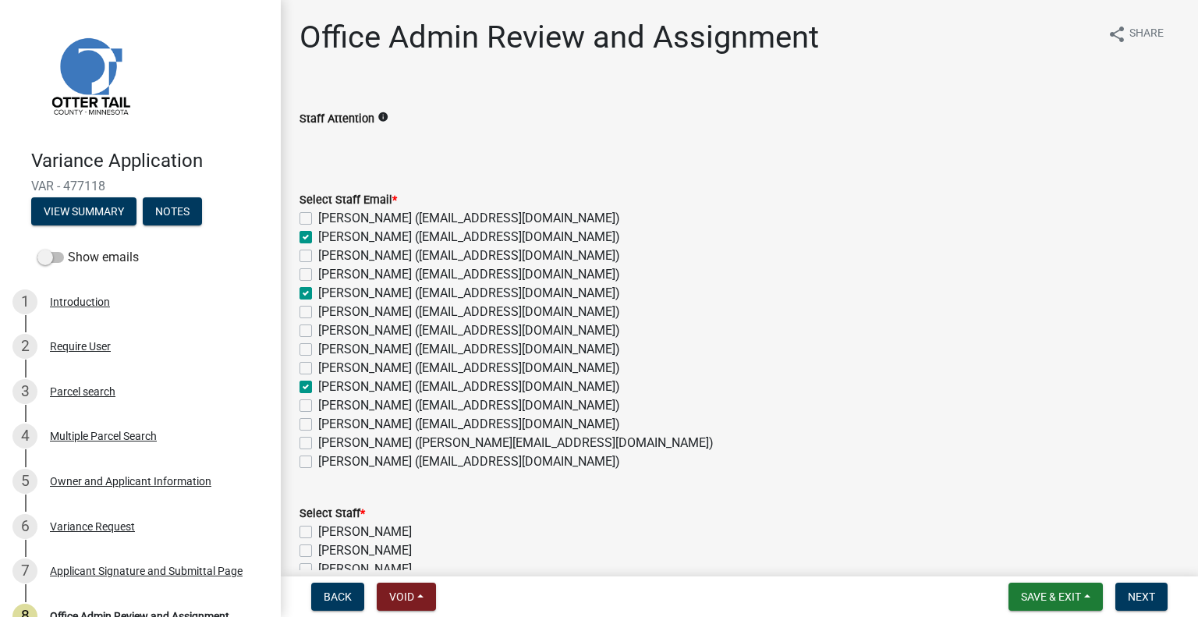
checkbox input "false"
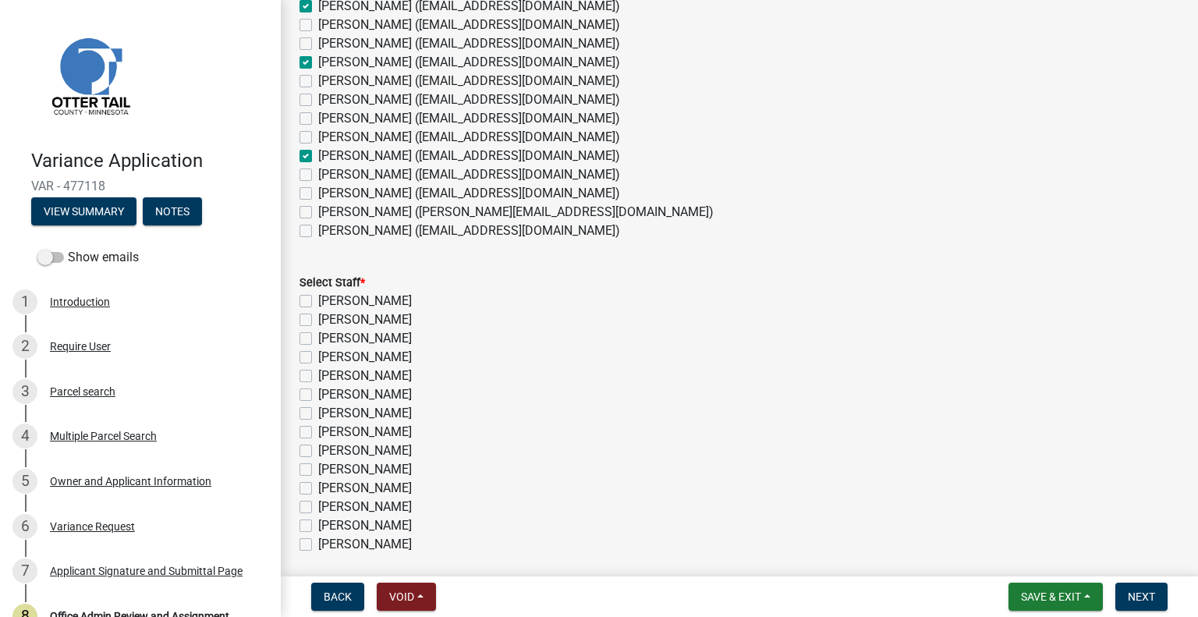
scroll to position [289, 0]
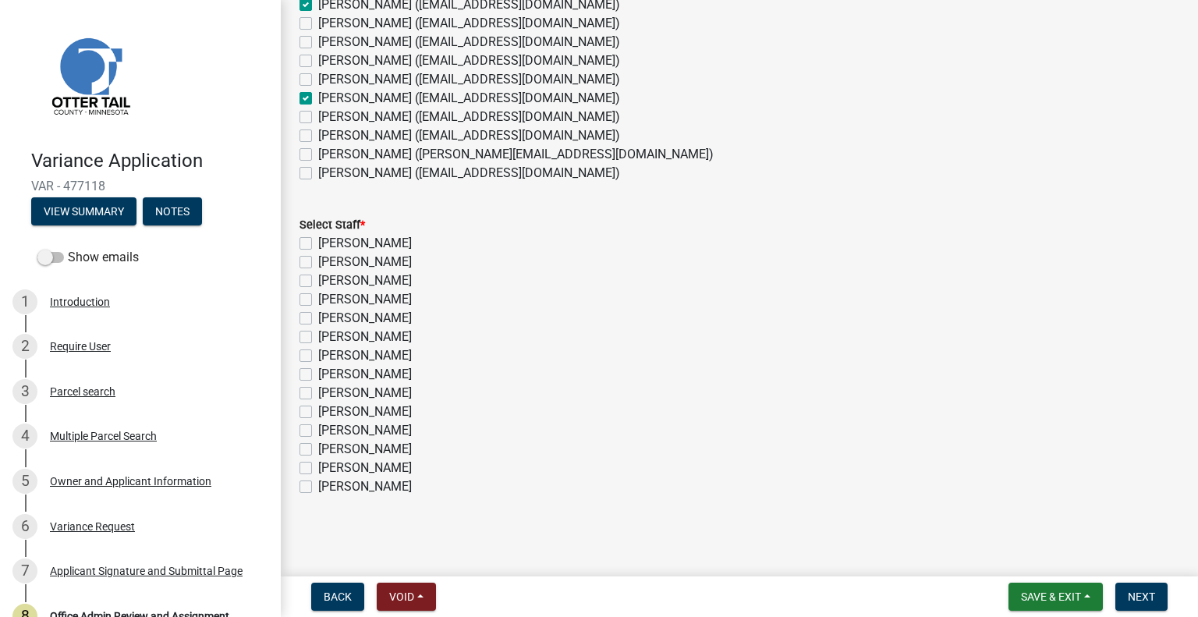
click at [367, 259] on label "[PERSON_NAME]" at bounding box center [365, 262] width 94 height 19
click at [328, 259] on input "[PERSON_NAME]" at bounding box center [323, 258] width 10 height 10
checkbox input "true"
checkbox input "false"
checkbox input "true"
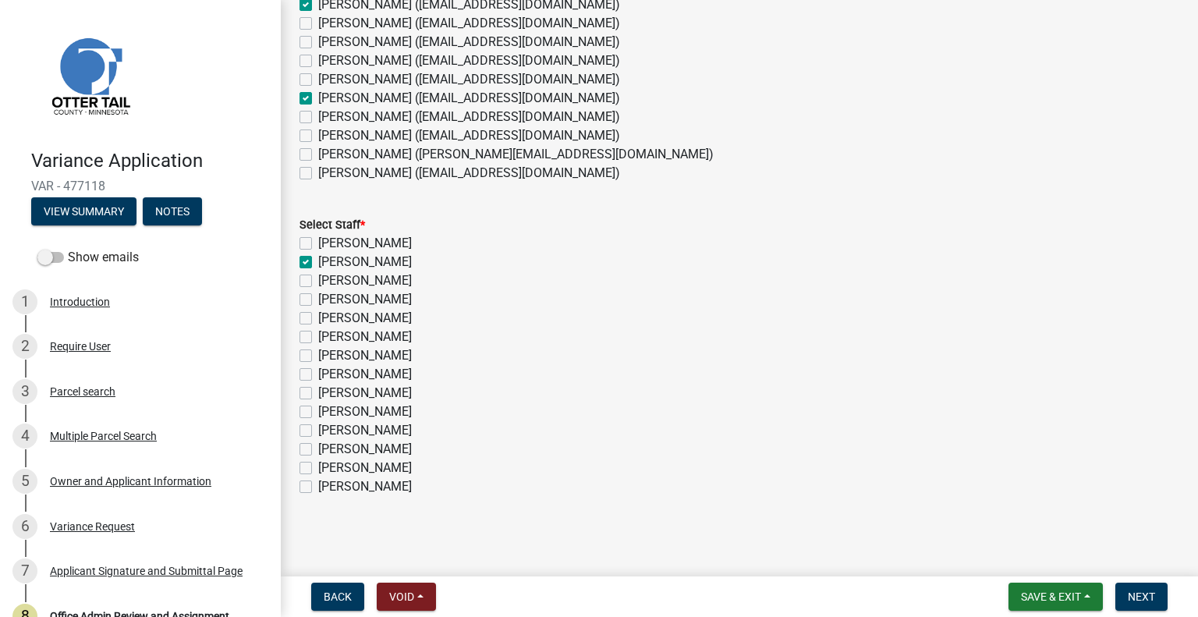
checkbox input "false"
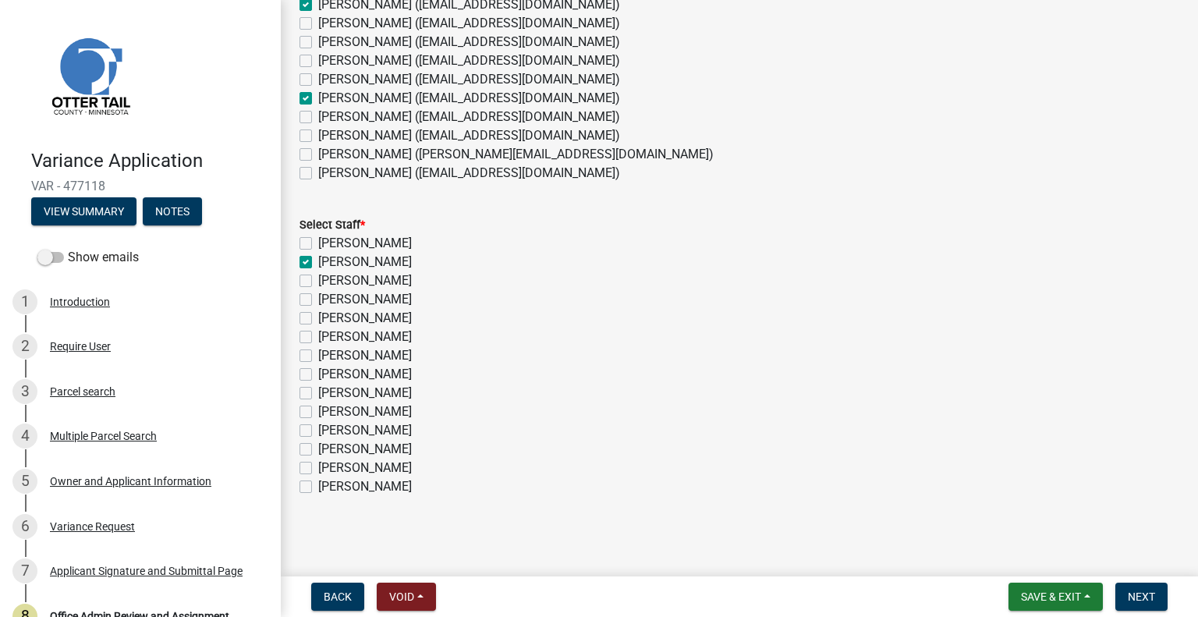
checkbox input "false"
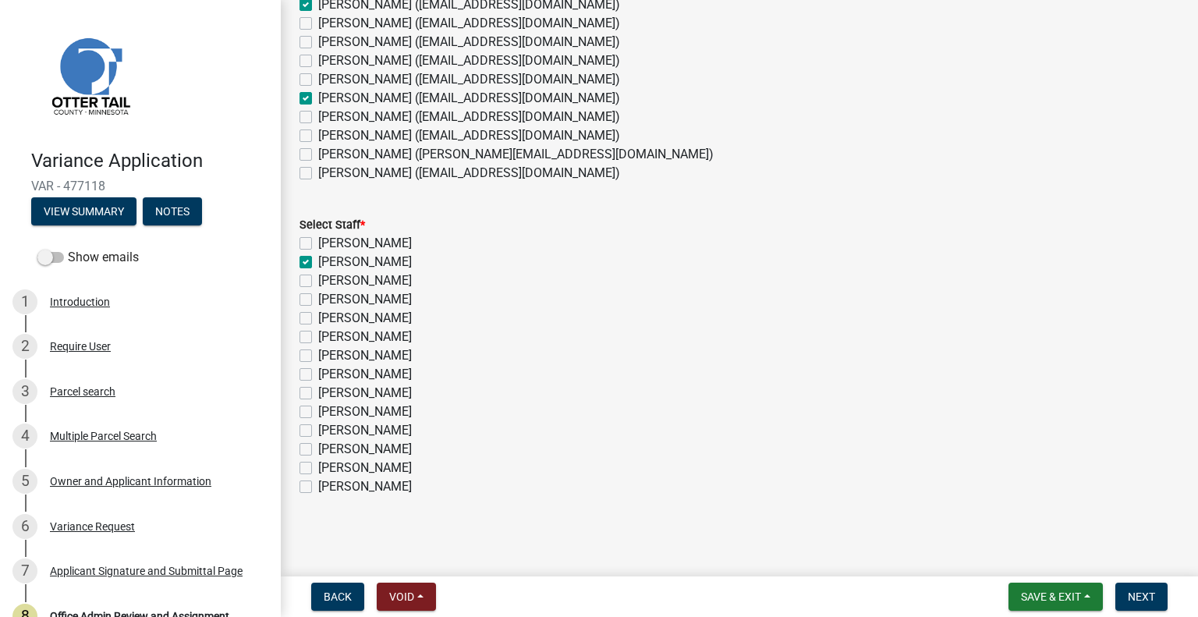
checkbox input "false"
click at [412, 315] on label "[PERSON_NAME]" at bounding box center [365, 318] width 94 height 19
click at [328, 315] on input "[PERSON_NAME]" at bounding box center [323, 314] width 10 height 10
checkbox input "true"
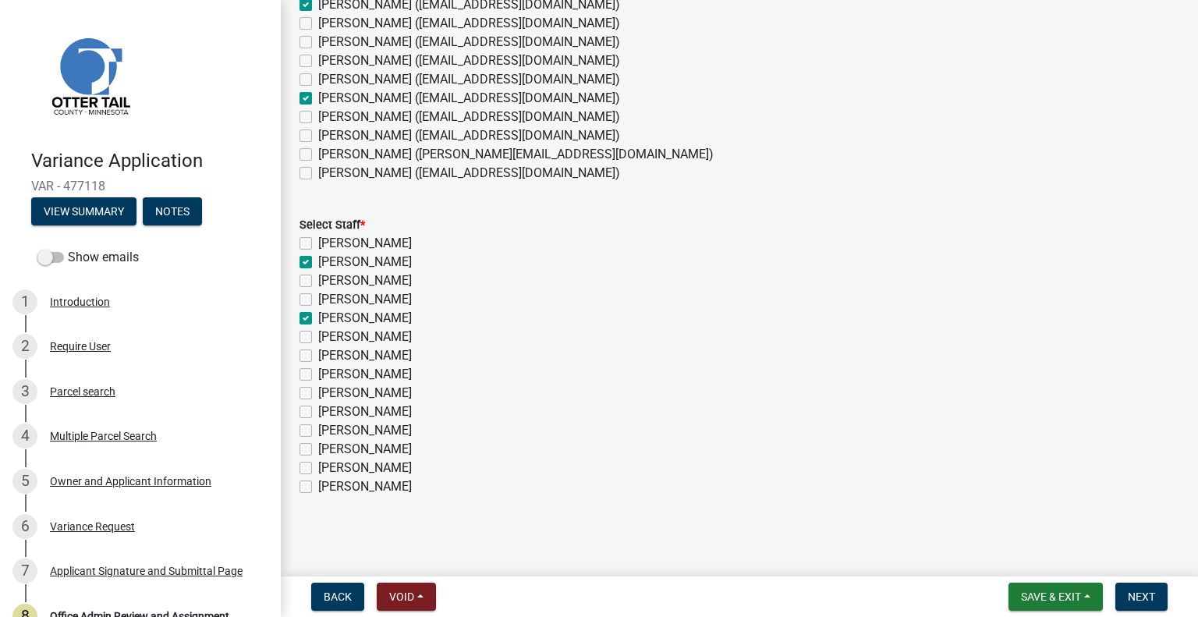
checkbox input "false"
checkbox input "true"
checkbox input "false"
checkbox input "true"
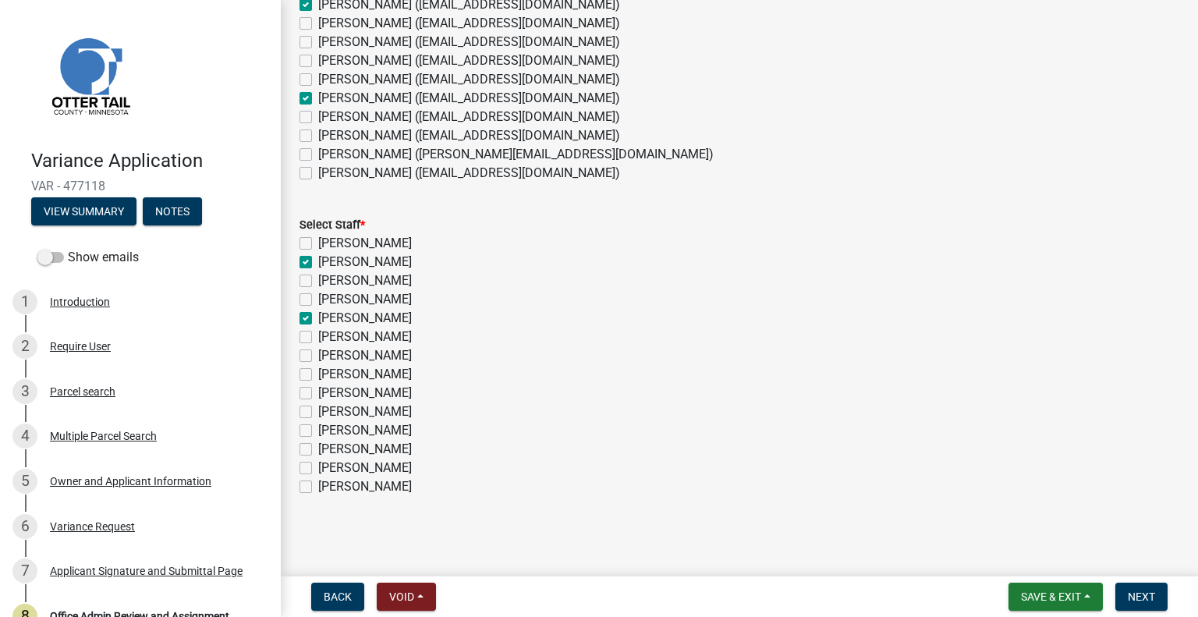
checkbox input "false"
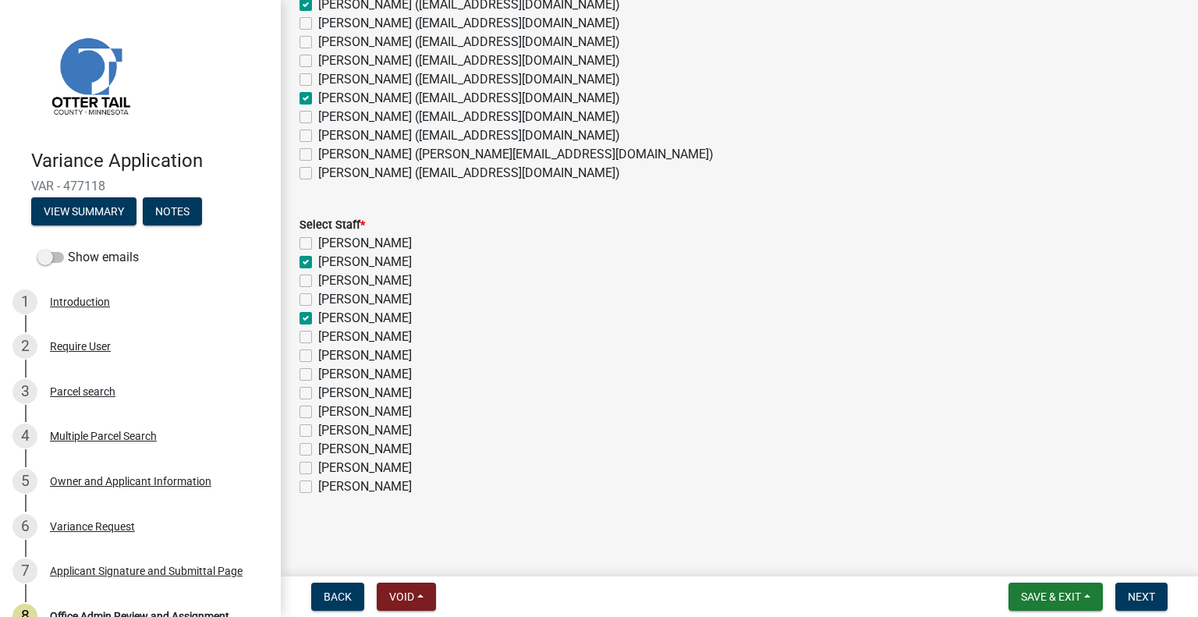
checkbox input "false"
click at [393, 414] on label "[PERSON_NAME]" at bounding box center [365, 412] width 94 height 19
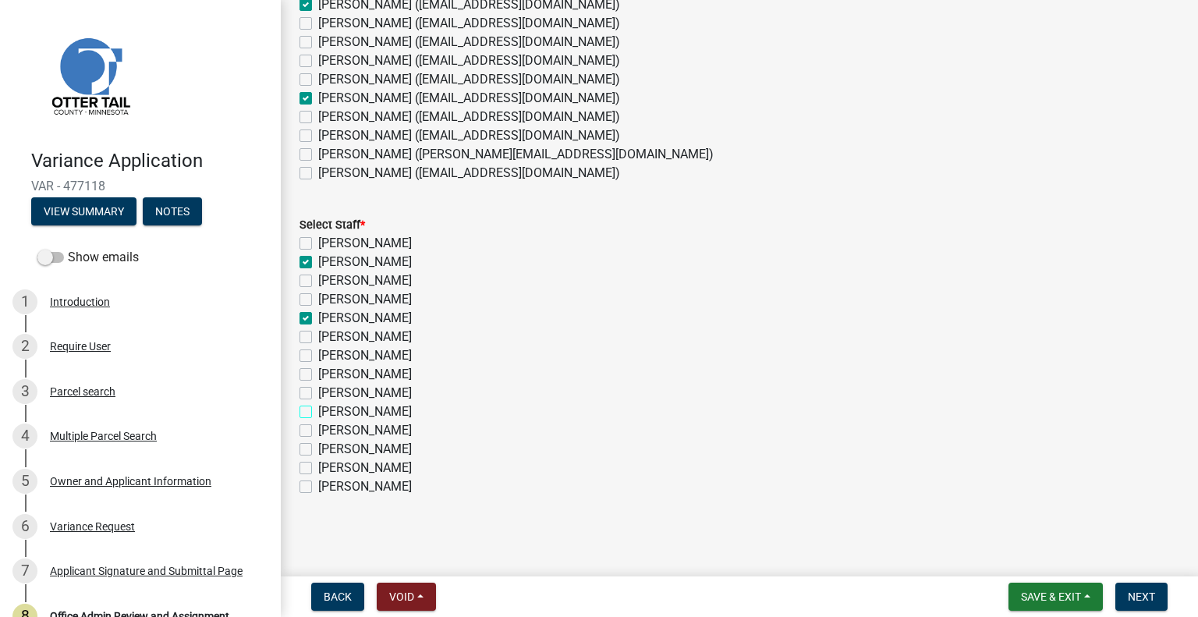
click at [328, 413] on input "[PERSON_NAME]" at bounding box center [323, 408] width 10 height 10
checkbox input "true"
checkbox input "false"
checkbox input "true"
checkbox input "false"
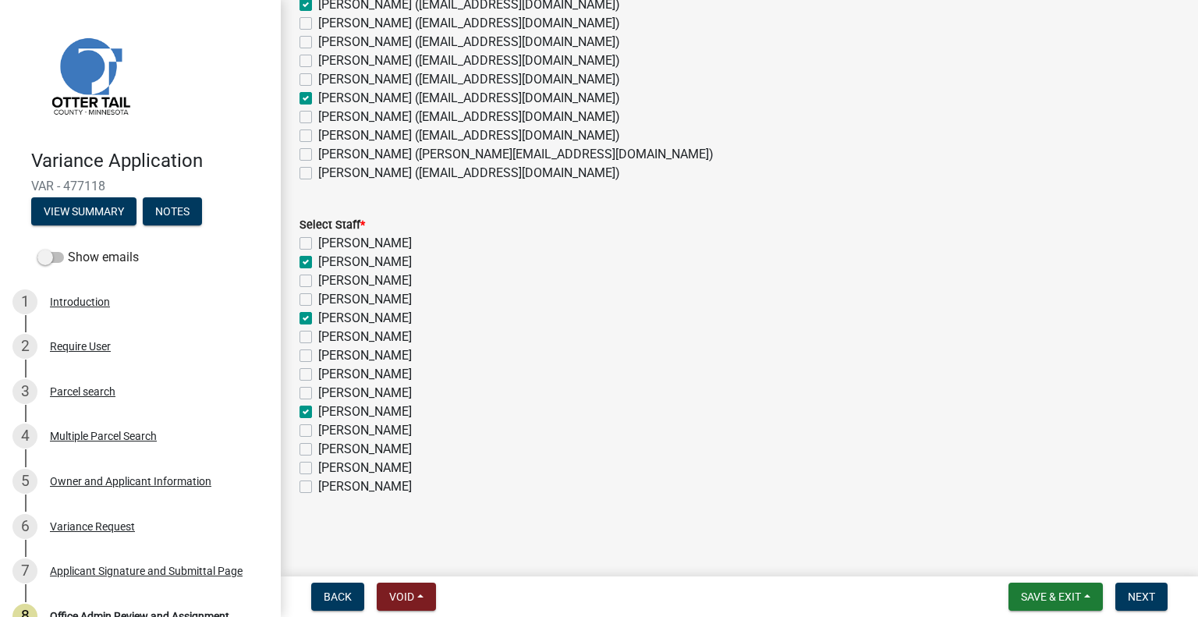
checkbox input "false"
checkbox input "true"
checkbox input "false"
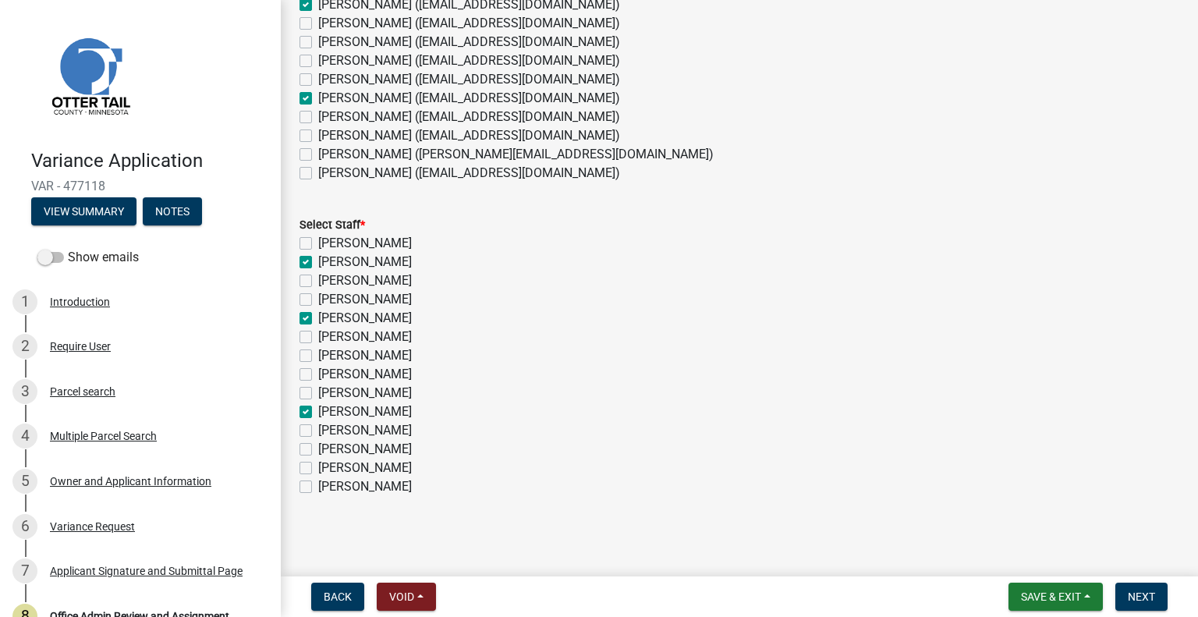
checkbox input "false"
checkbox input "true"
checkbox input "false"
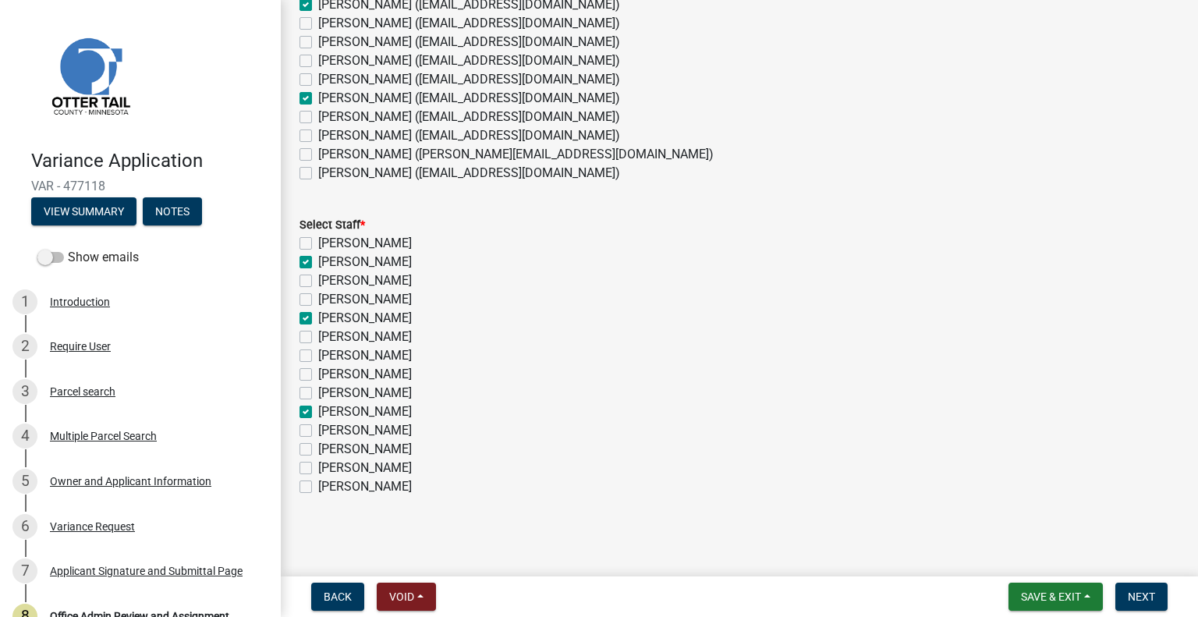
checkbox input "false"
click at [1142, 602] on span "Next" at bounding box center [1141, 597] width 27 height 12
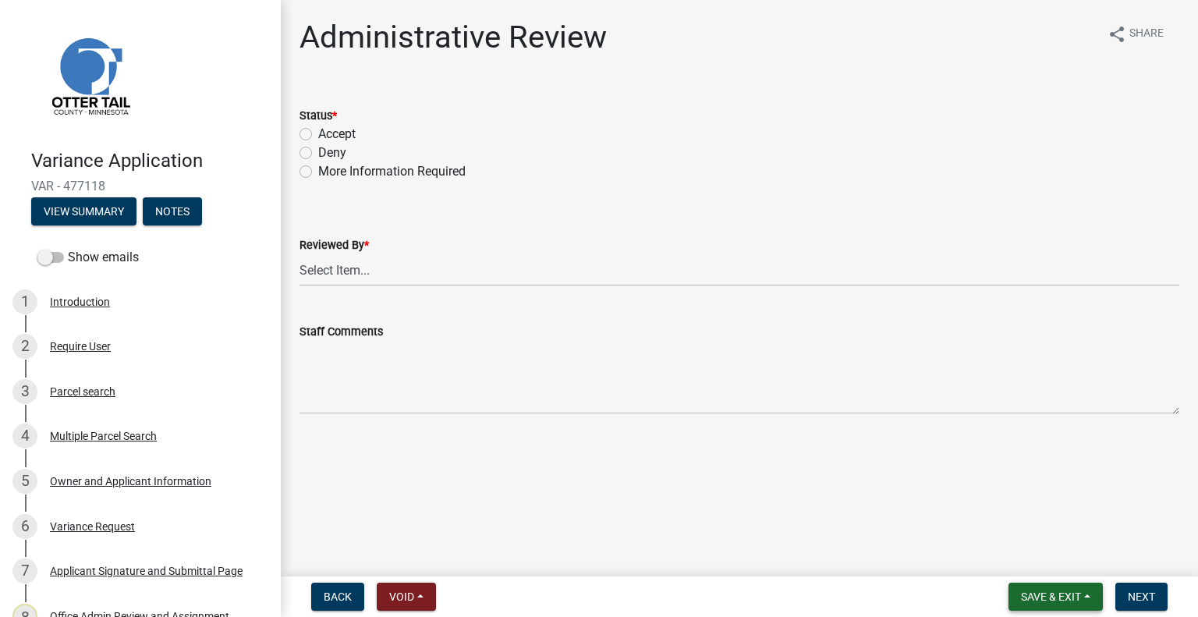
click at [1041, 601] on span "Save & Exit" at bounding box center [1051, 597] width 60 height 12
click at [1016, 555] on button "Save & Exit" at bounding box center [1040, 556] width 125 height 37
